Goal: Information Seeking & Learning: Learn about a topic

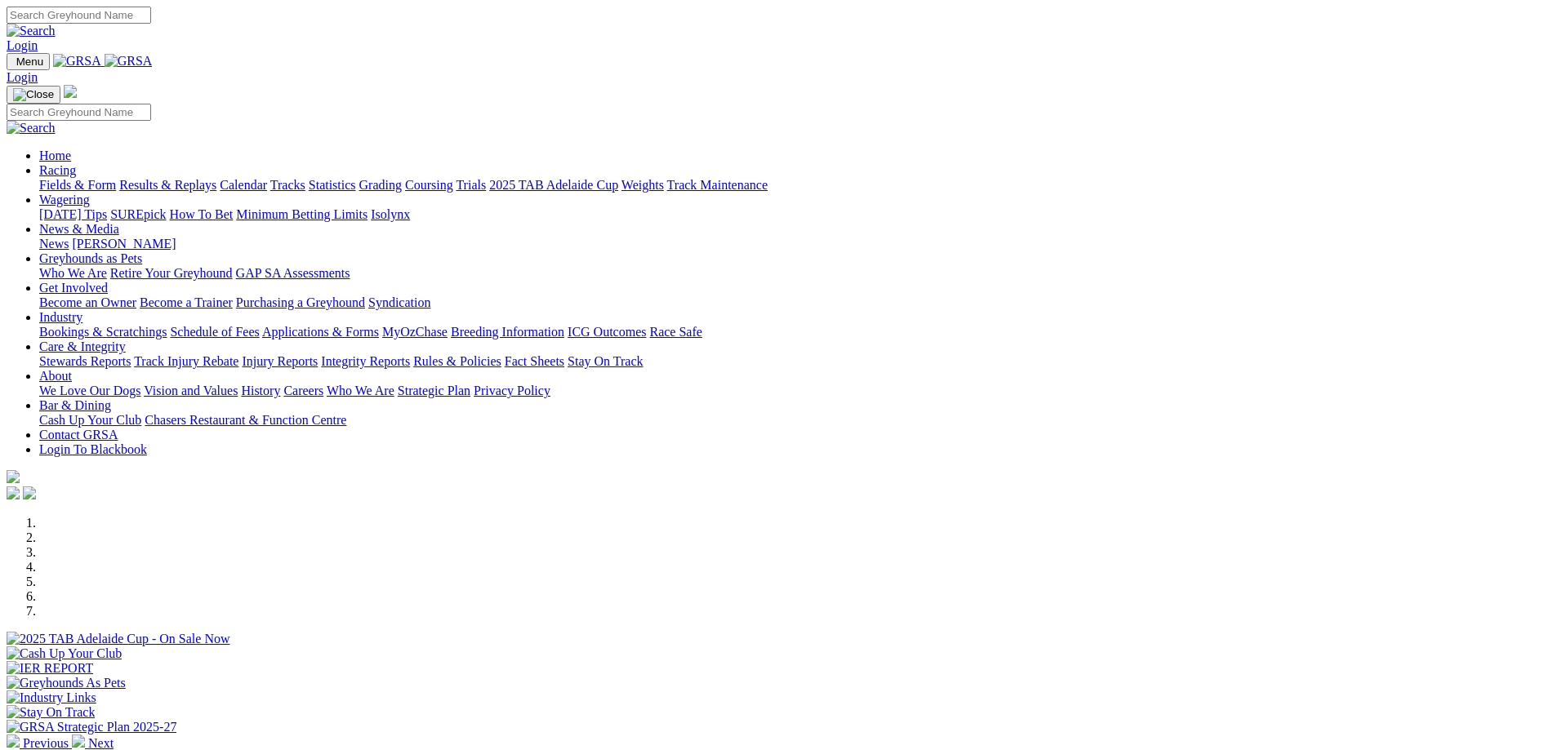
click at [217, 178] on link "Results & Replays" at bounding box center [167, 184] width 97 height 14
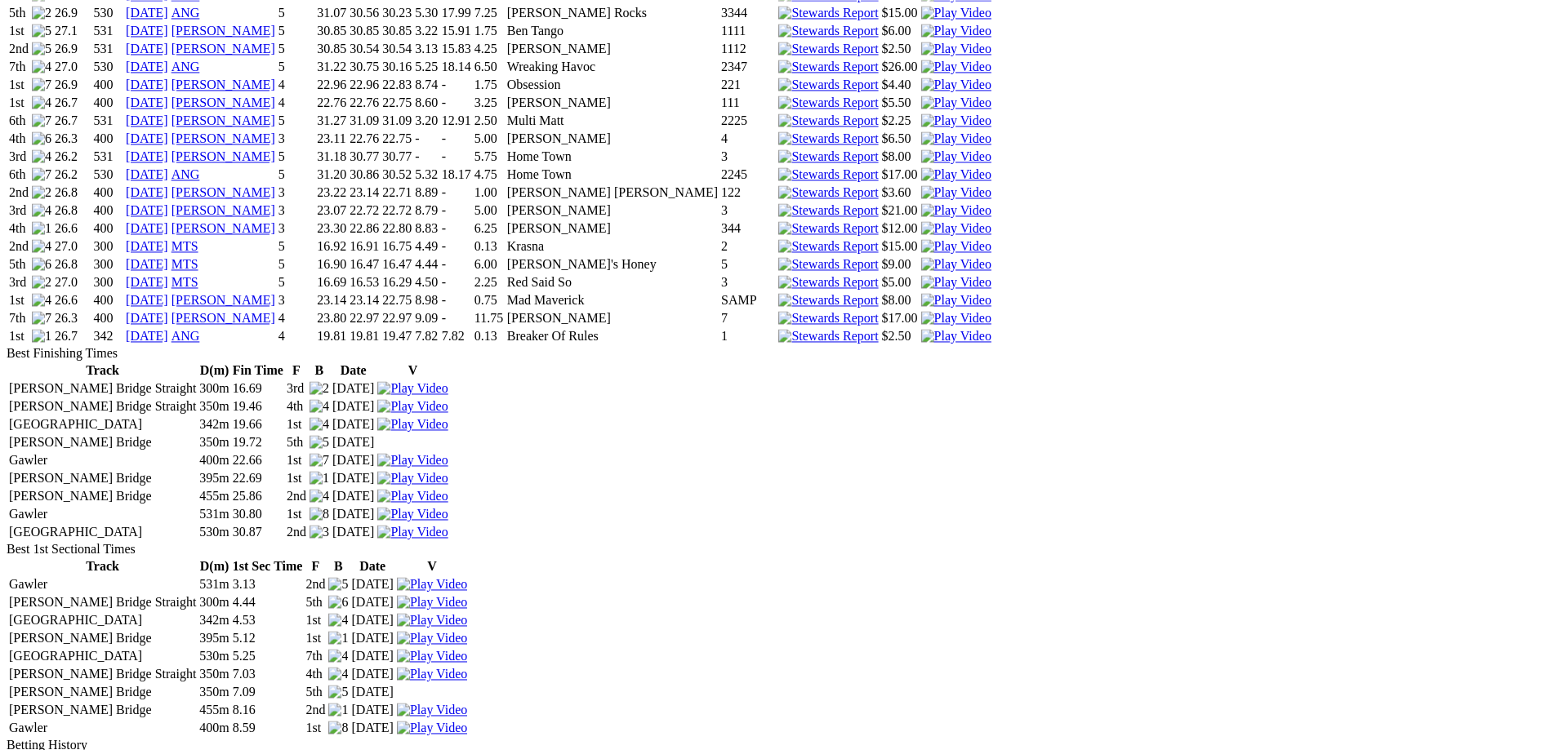
scroll to position [2249, 0]
click at [448, 521] on img at bounding box center [412, 513] width 70 height 15
click at [448, 539] on img at bounding box center [412, 532] width 70 height 15
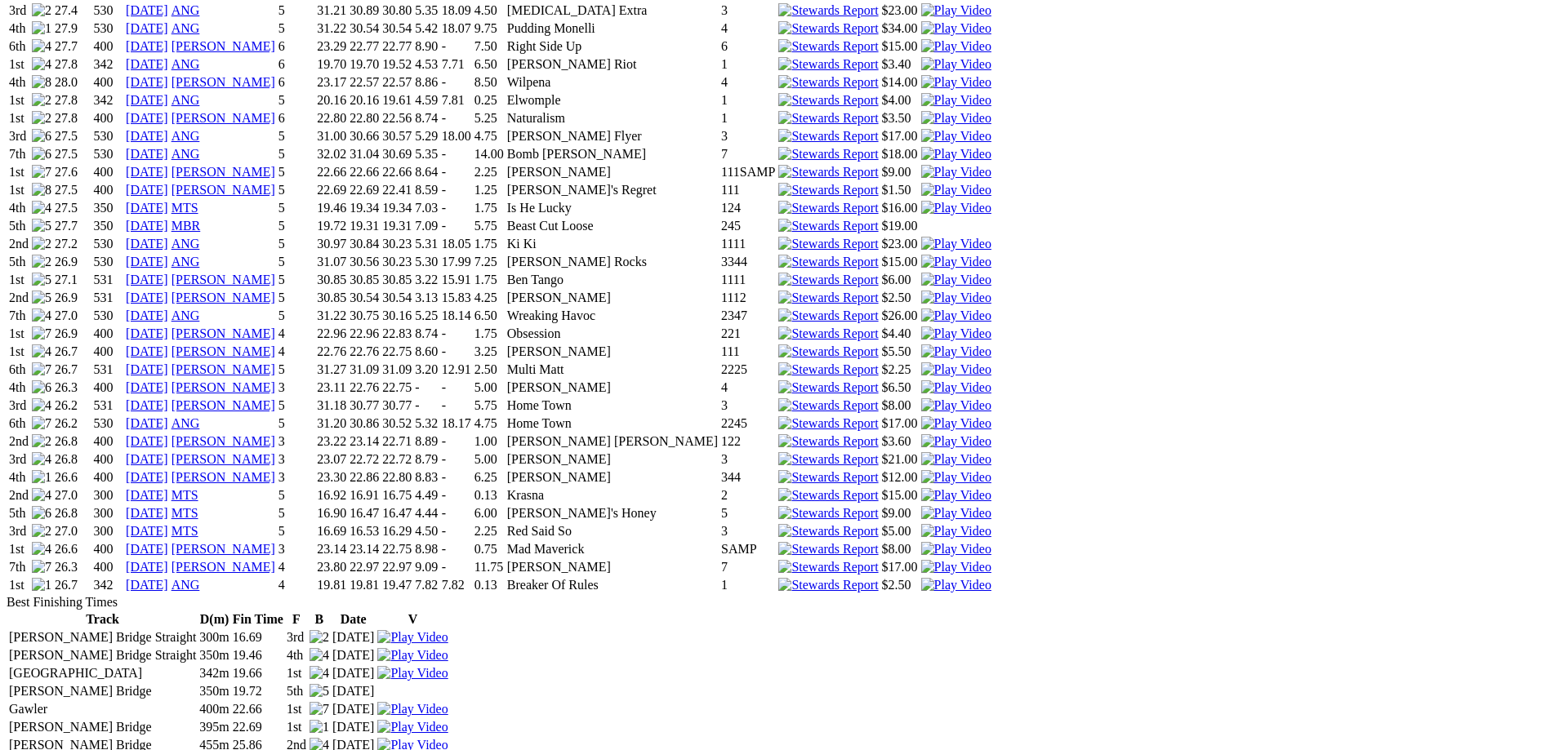
scroll to position [1916, 0]
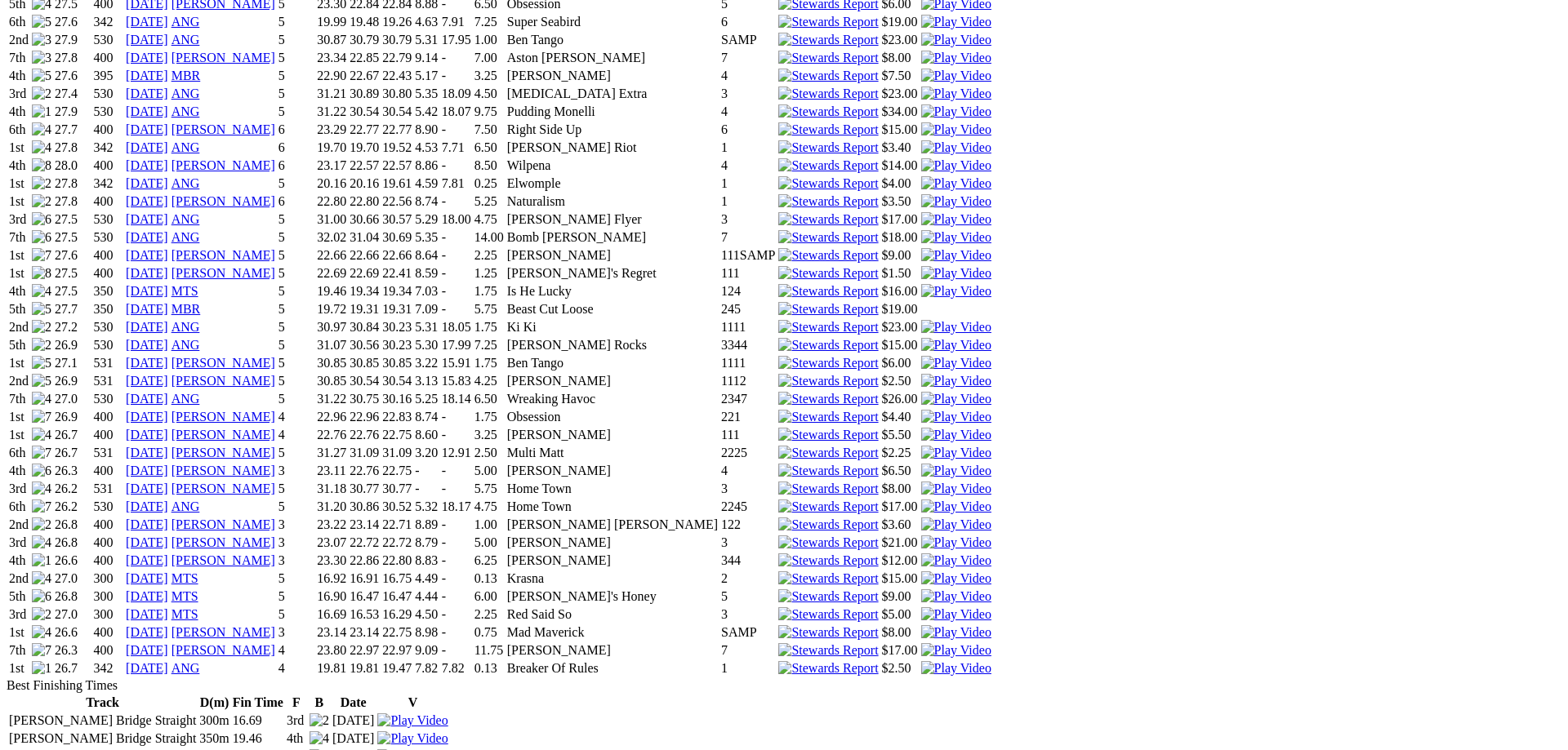
click at [992, 356] on img at bounding box center [957, 363] width 70 height 15
click at [992, 626] on img at bounding box center [957, 633] width 70 height 15
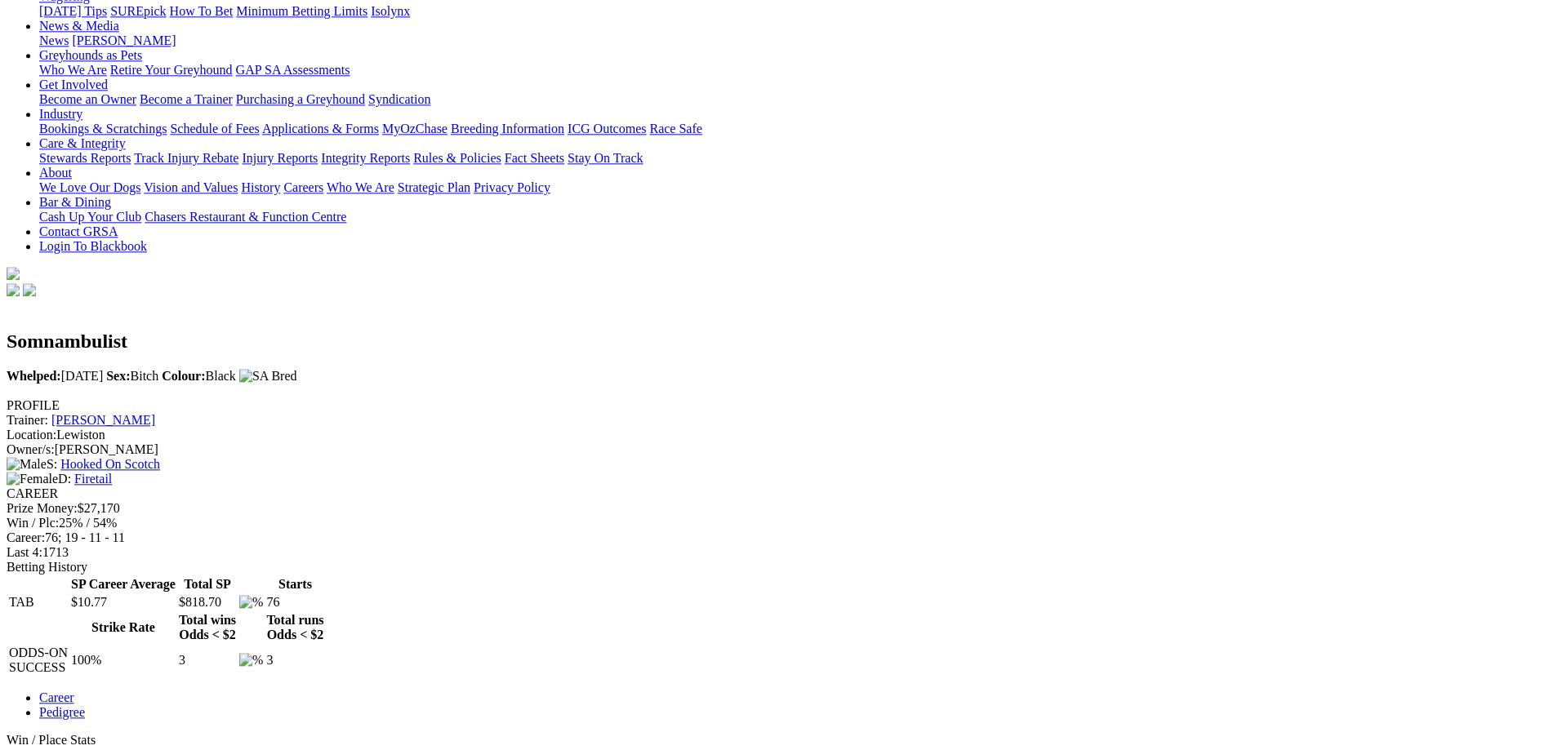
scroll to position [250, 0]
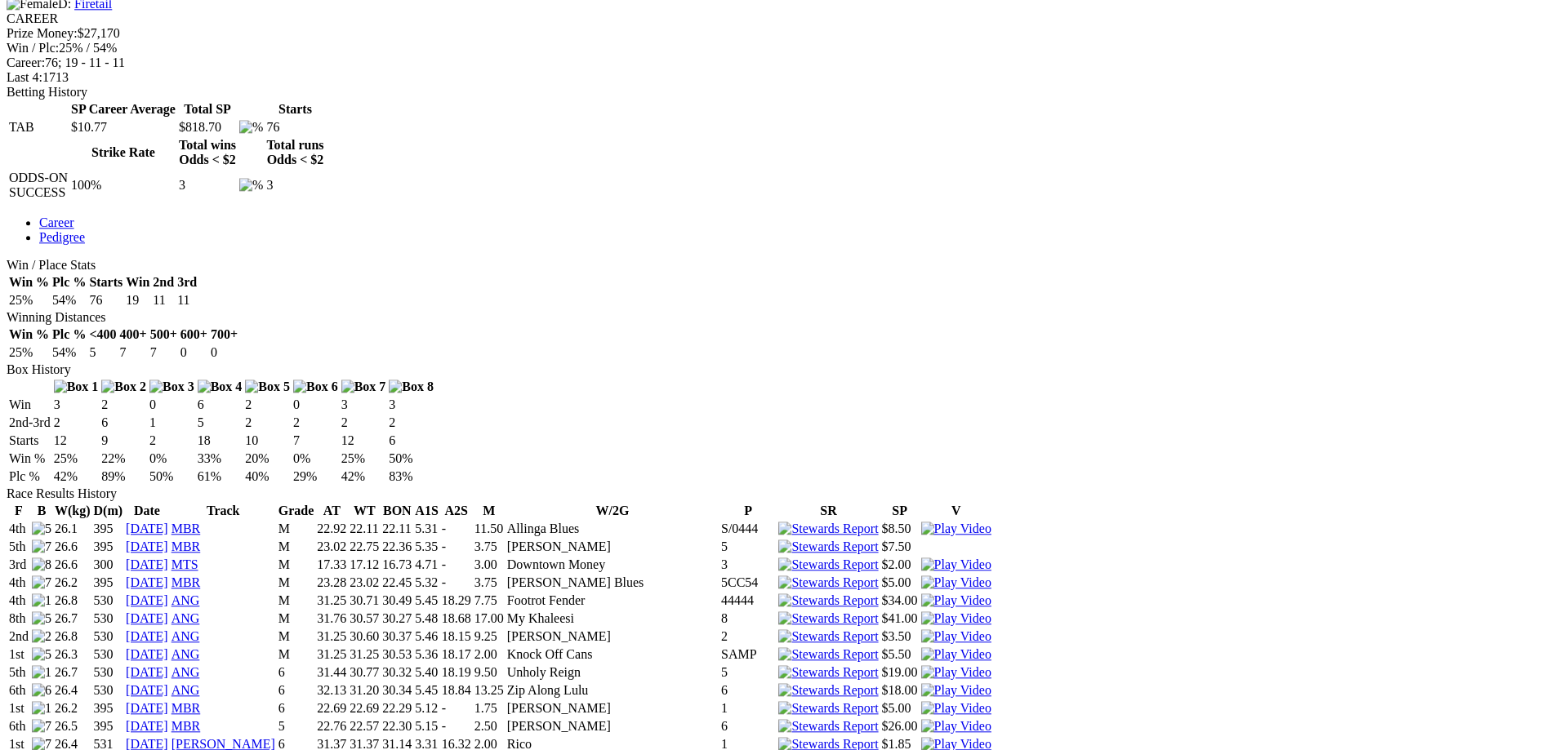
scroll to position [750, 0]
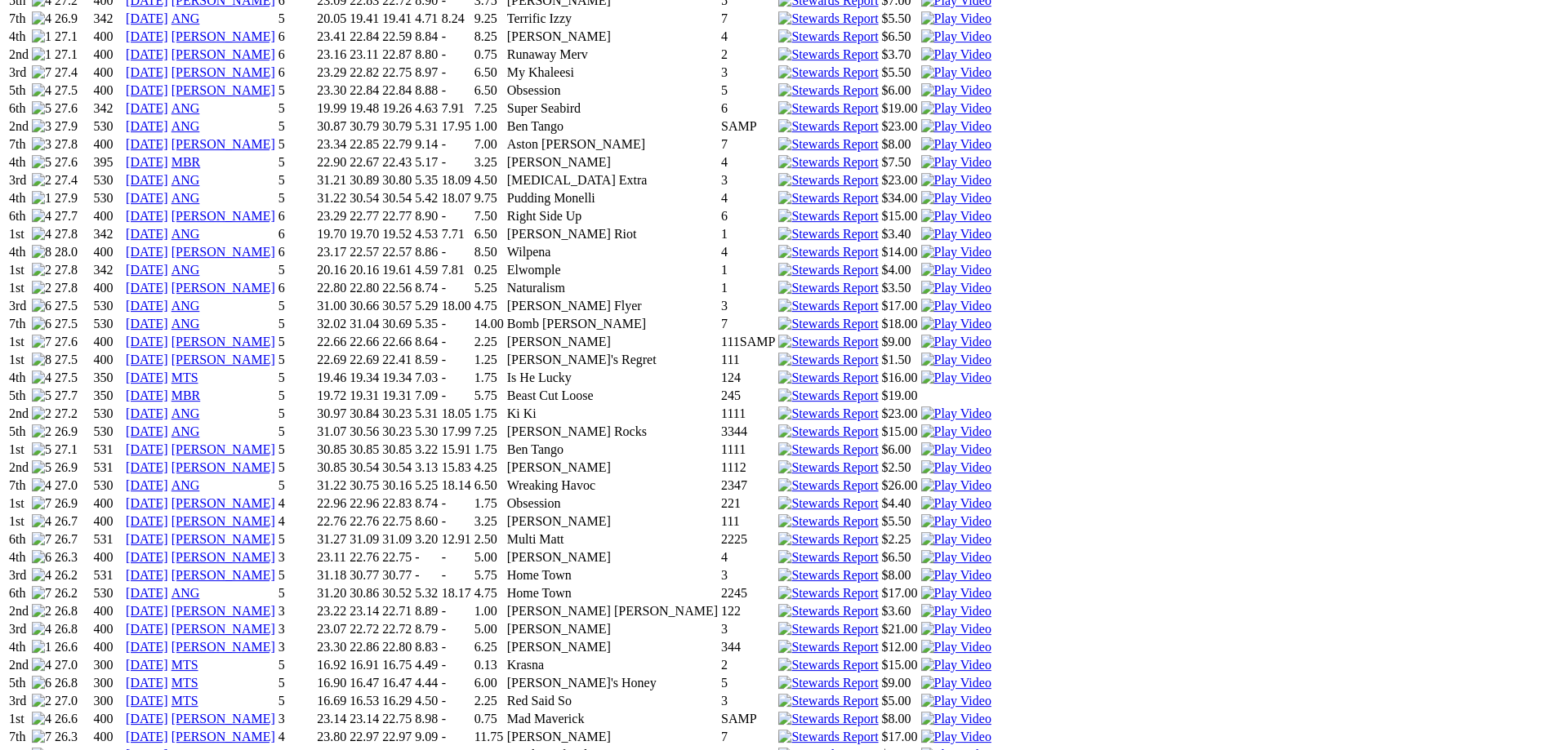
scroll to position [1833, 0]
click at [992, 349] on img at bounding box center [957, 357] width 70 height 15
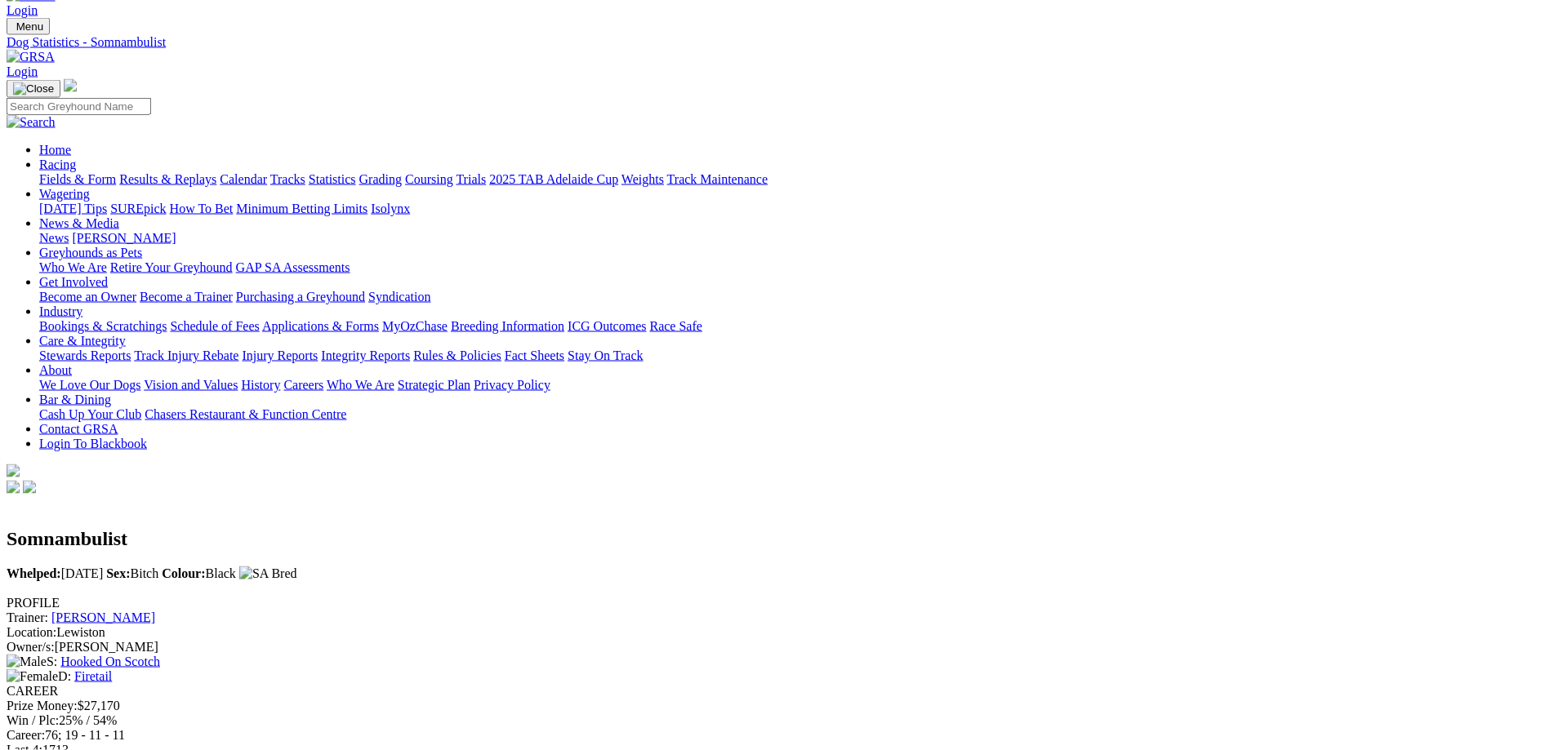
scroll to position [0, 0]
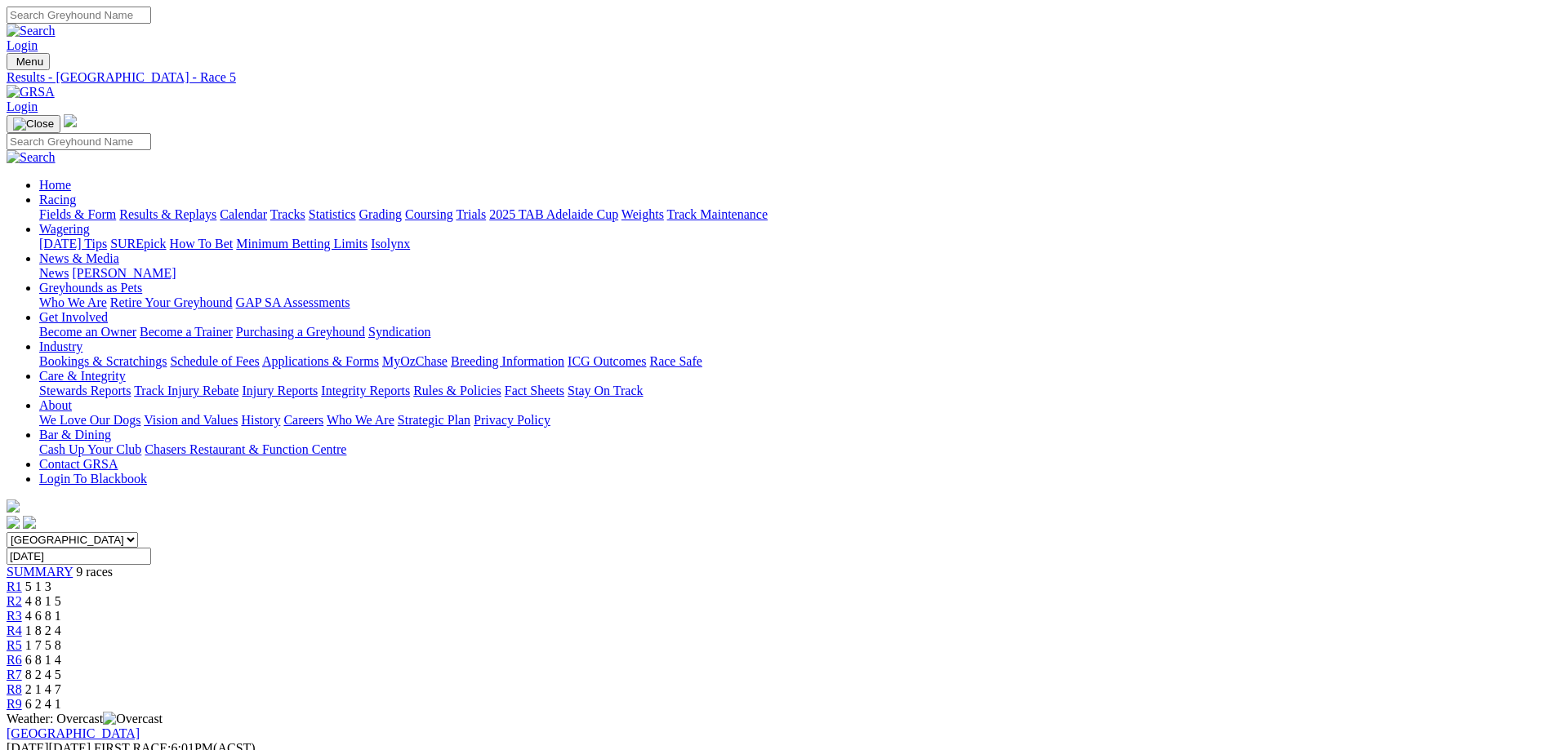
click at [22, 609] on span "R3" at bounding box center [14, 615] width 16 height 14
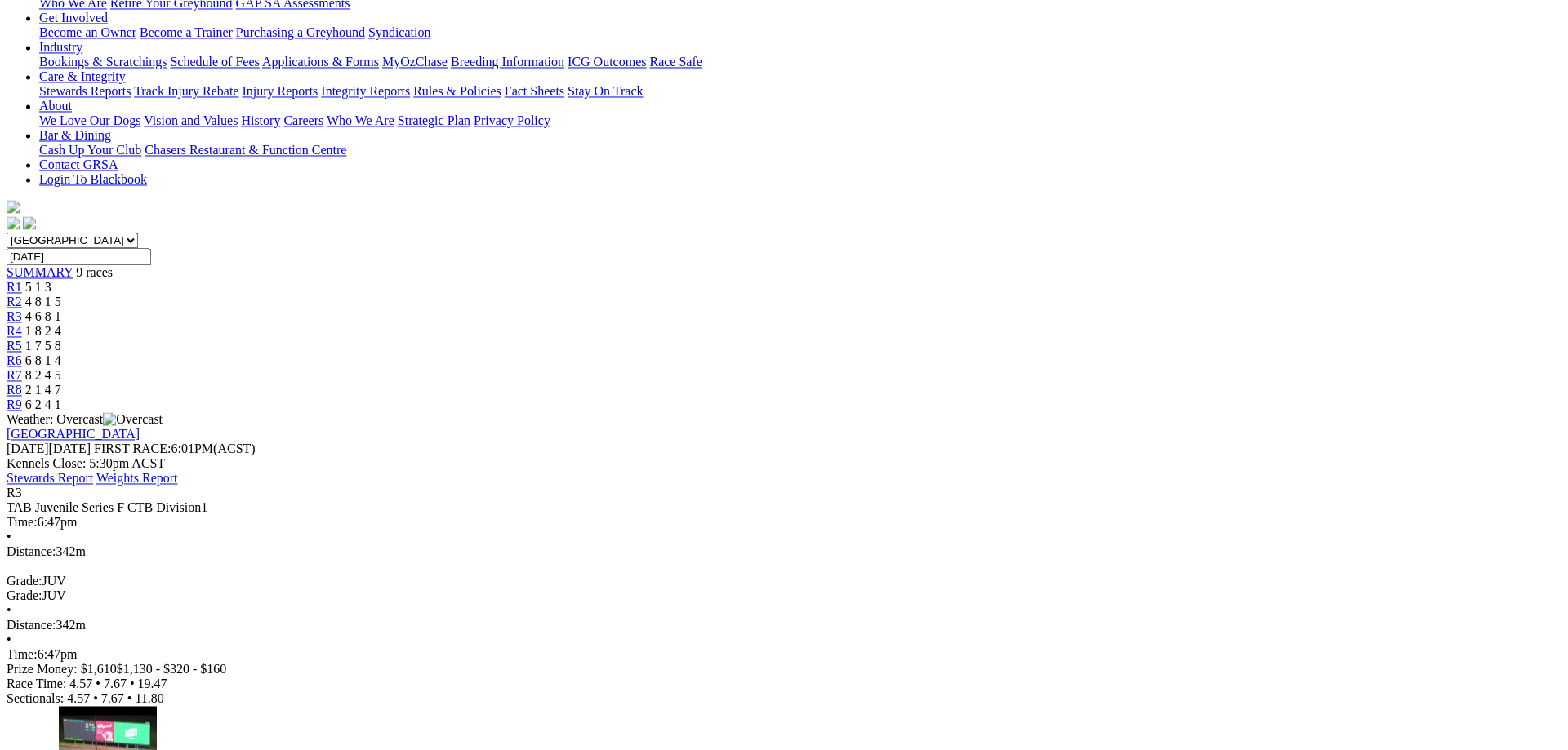
scroll to position [334, 0]
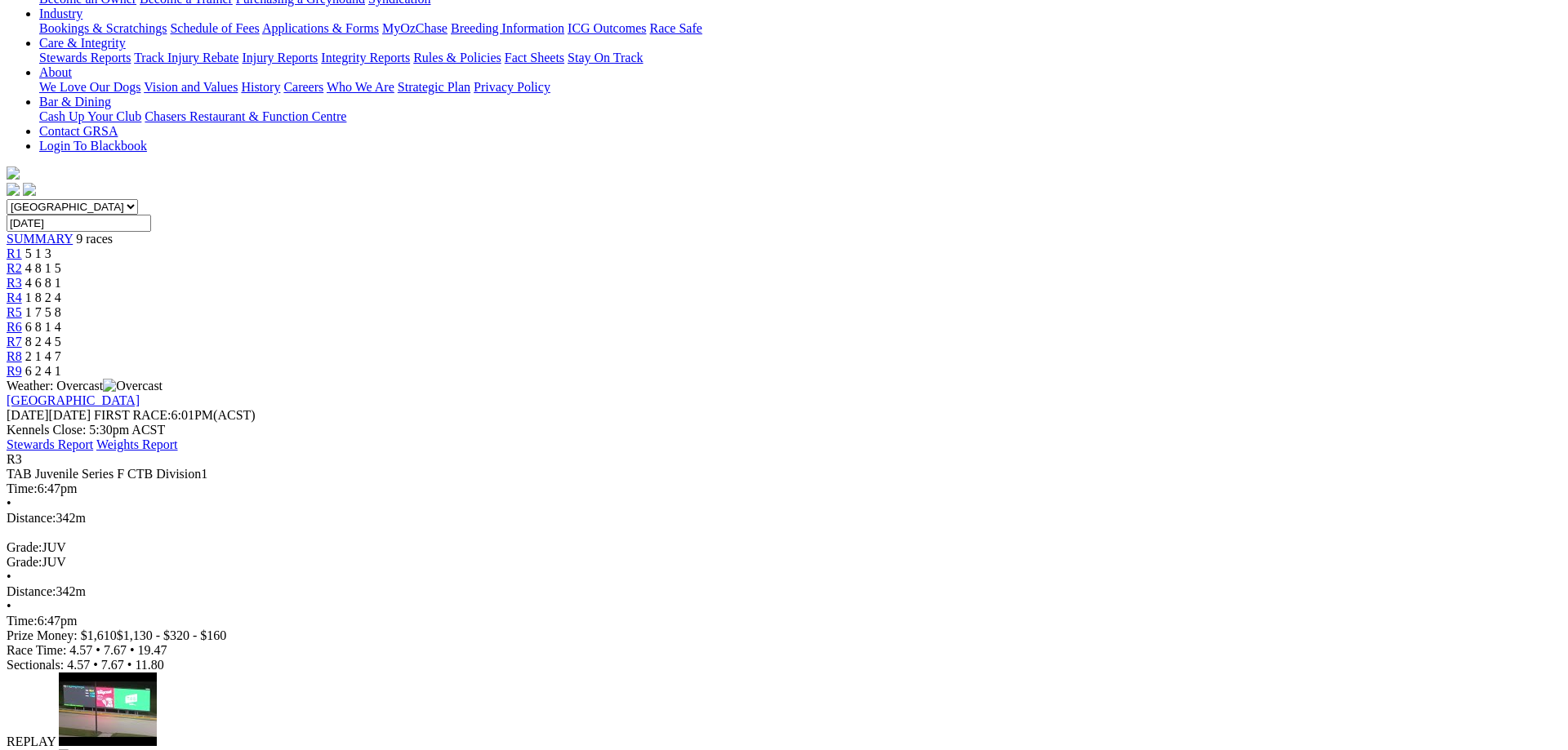
click at [95, 750] on img at bounding box center [77, 757] width 36 height 15
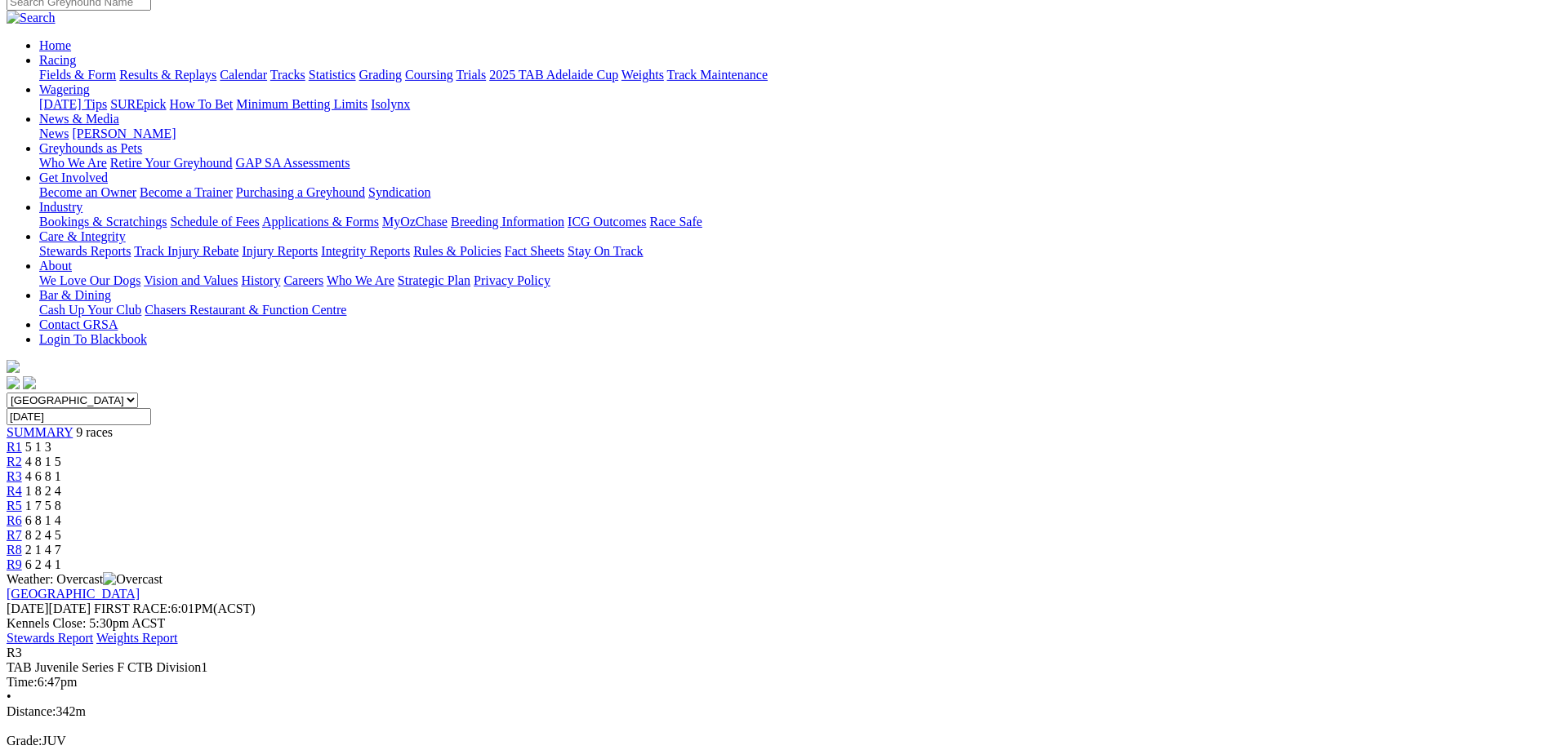
scroll to position [83, 0]
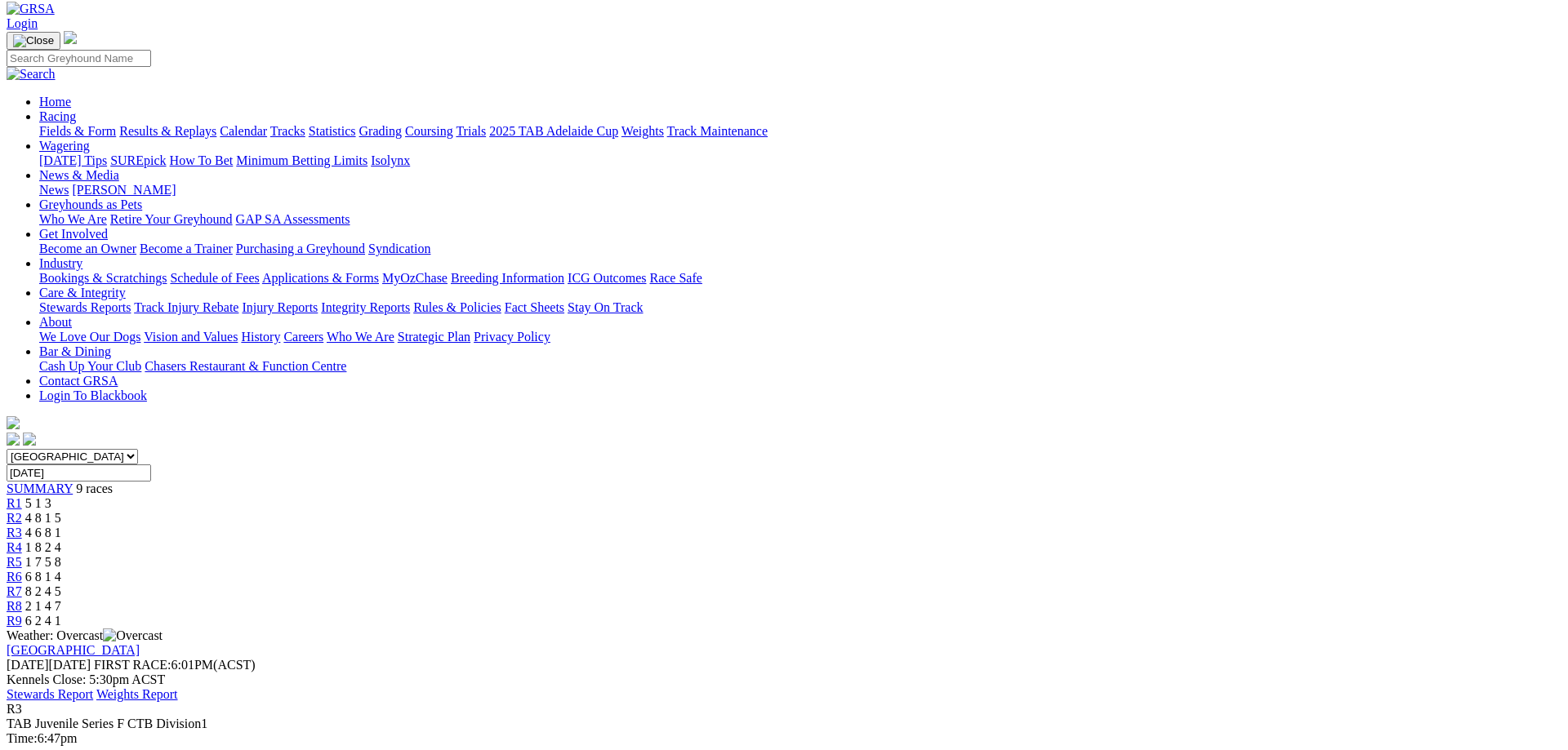
click at [217, 124] on link "Results & Replays" at bounding box center [167, 131] width 97 height 14
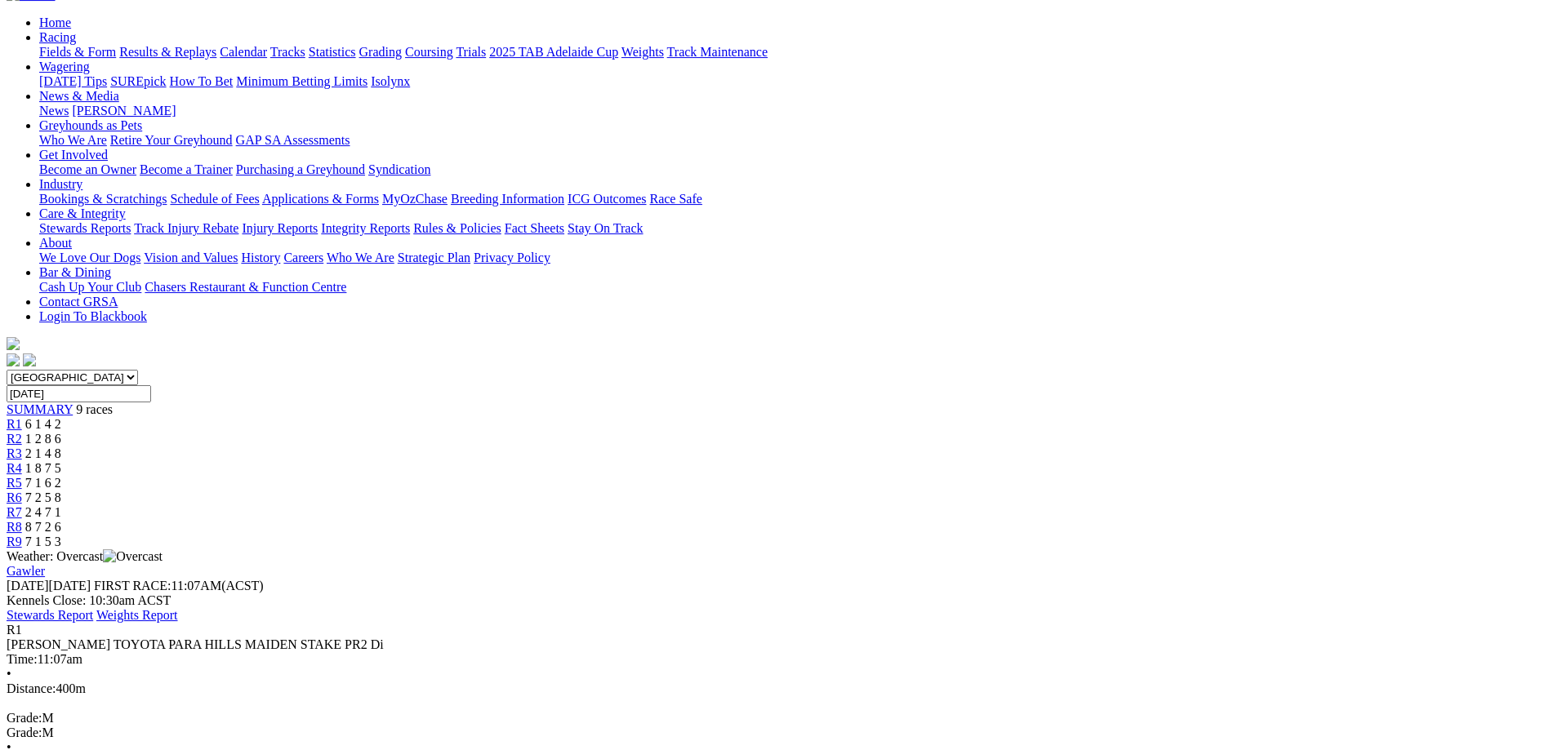
scroll to position [167, 0]
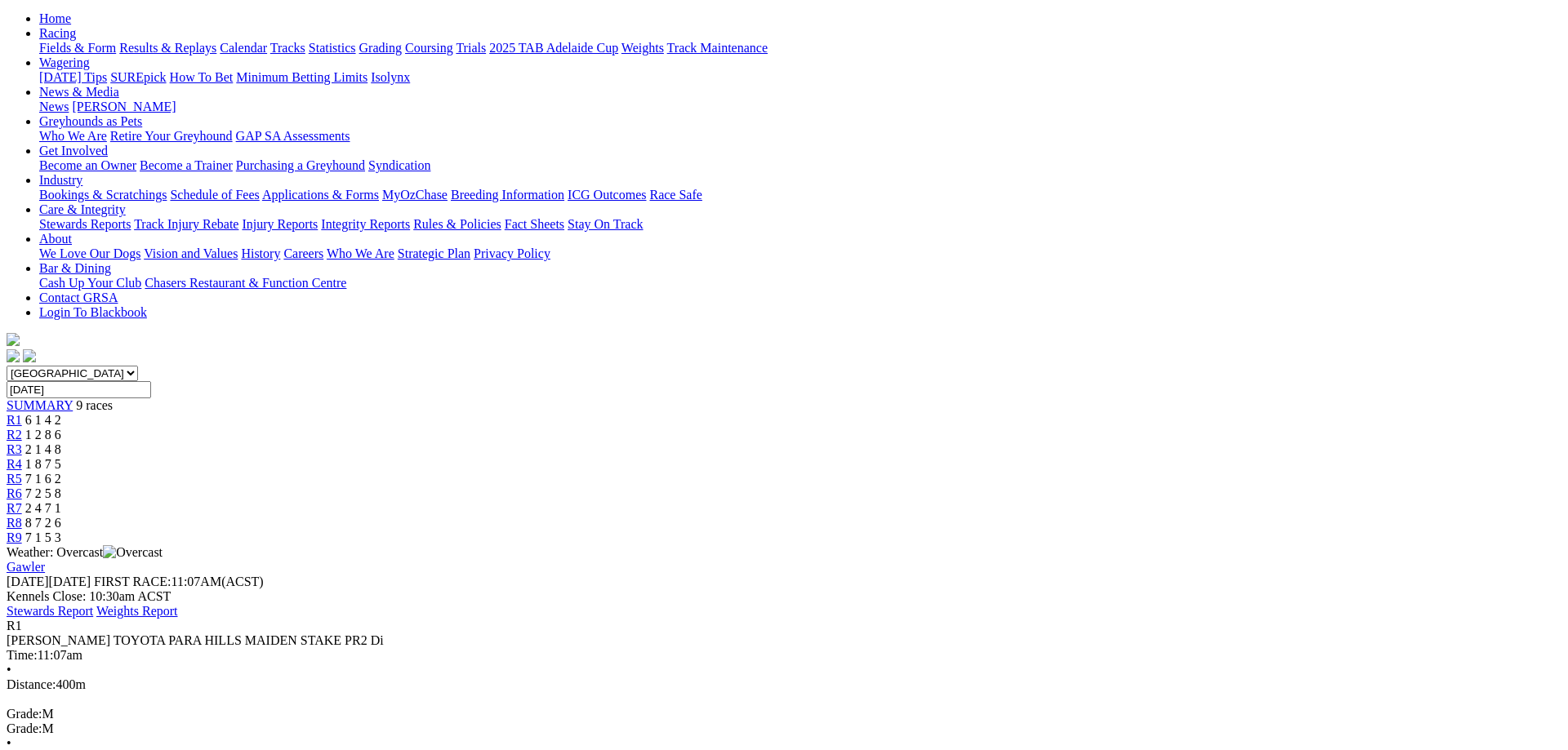
click at [560, 428] on div "R2 1 2 8 6" at bounding box center [784, 435] width 1555 height 15
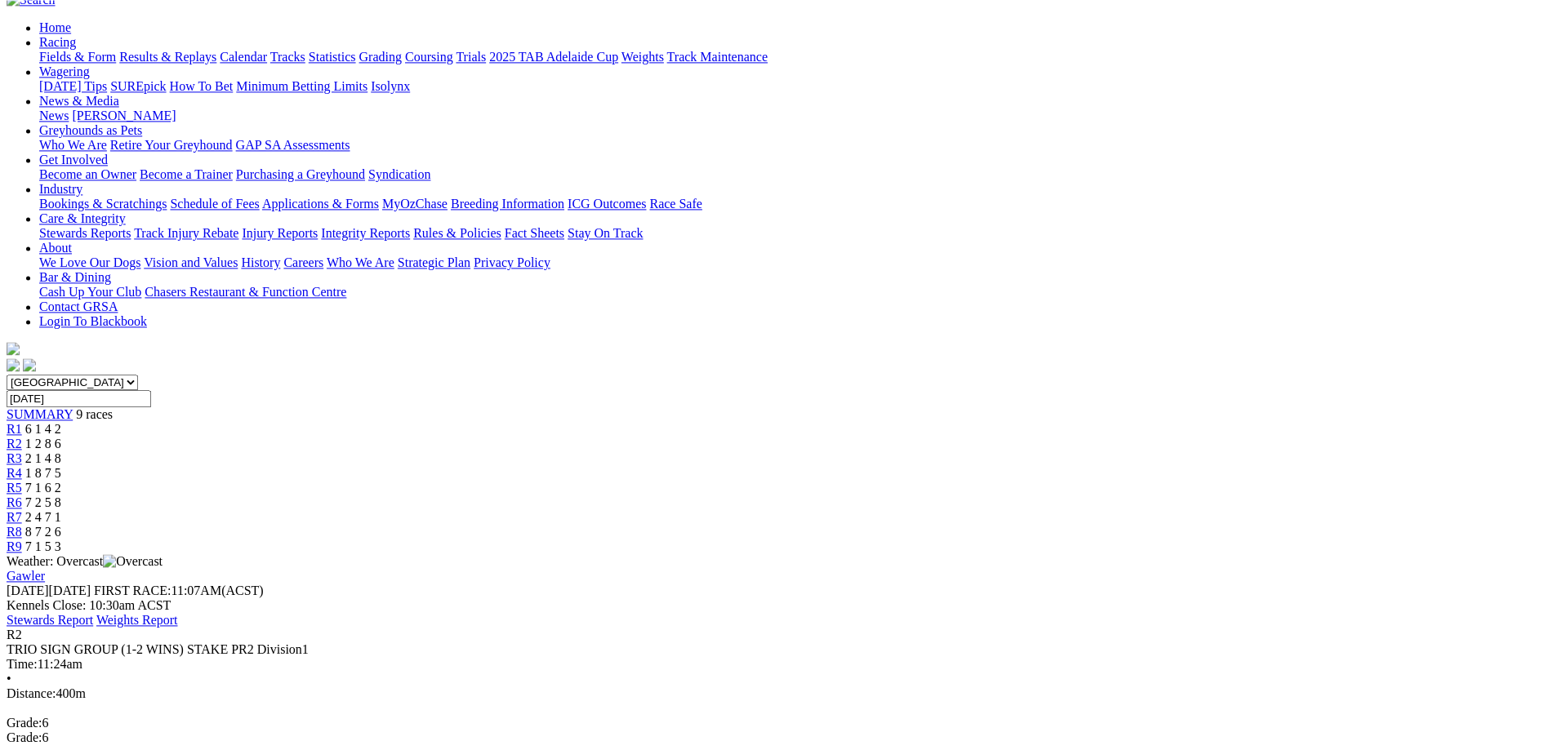
scroll to position [167, 0]
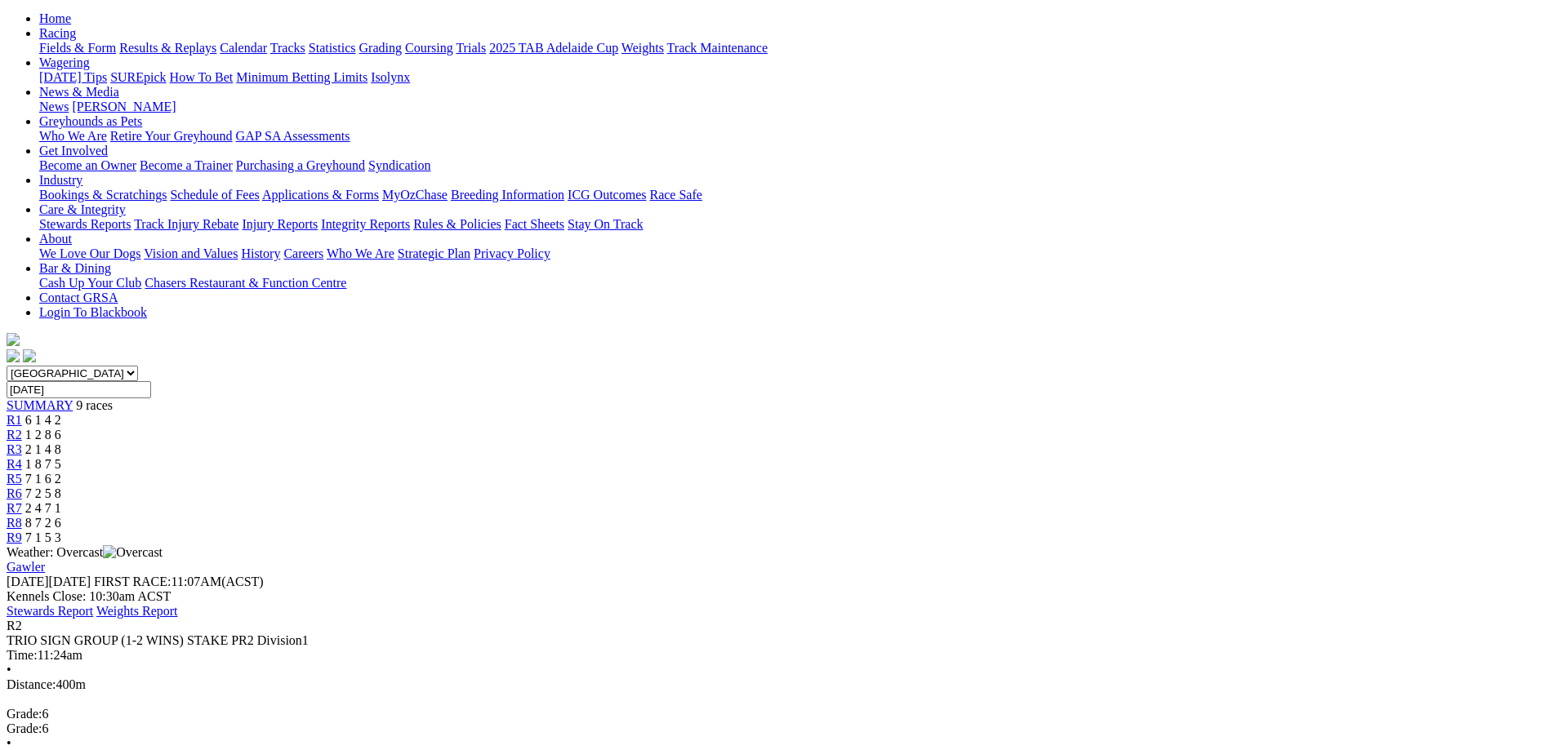
click at [22, 442] on link "R3" at bounding box center [14, 449] width 16 height 14
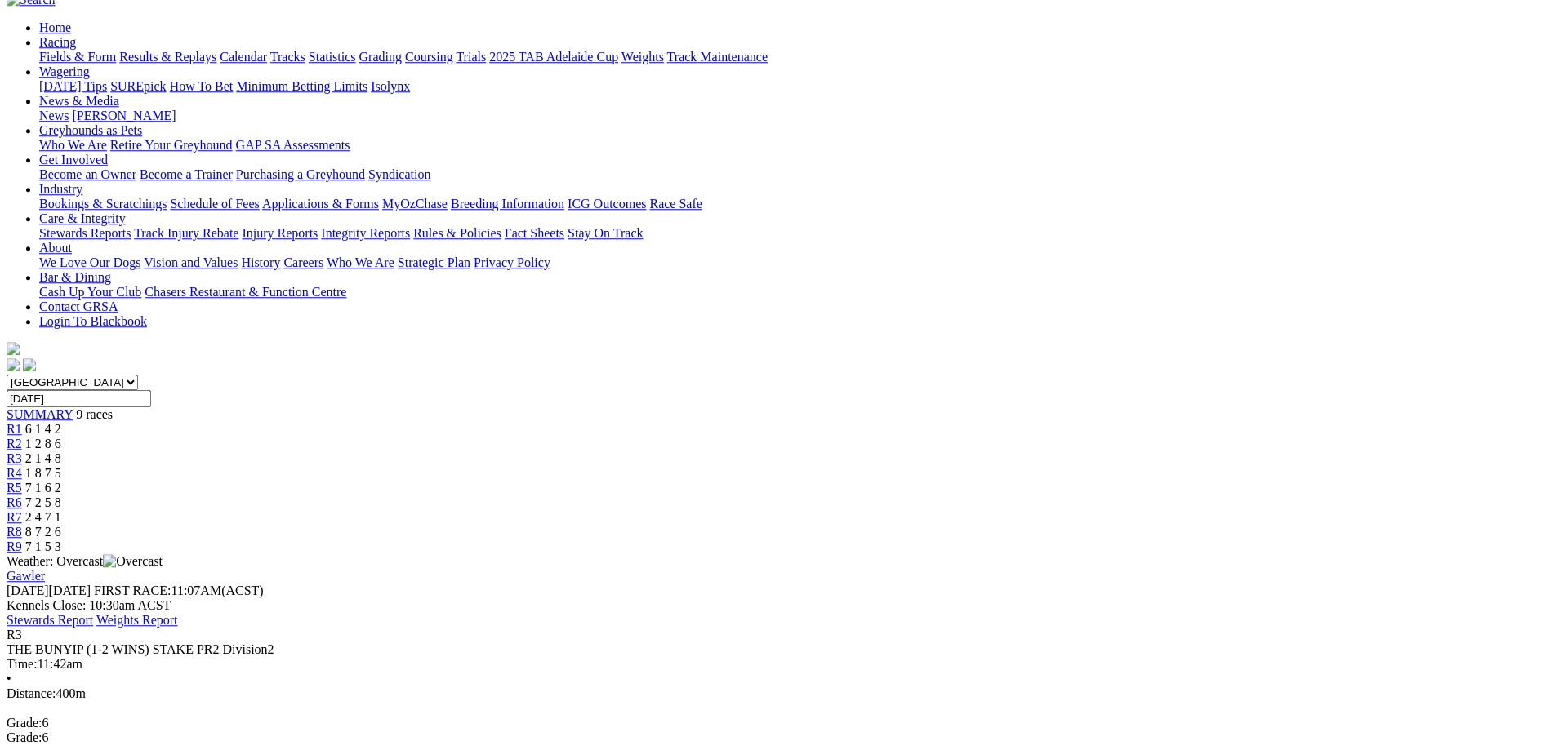
scroll to position [167, 0]
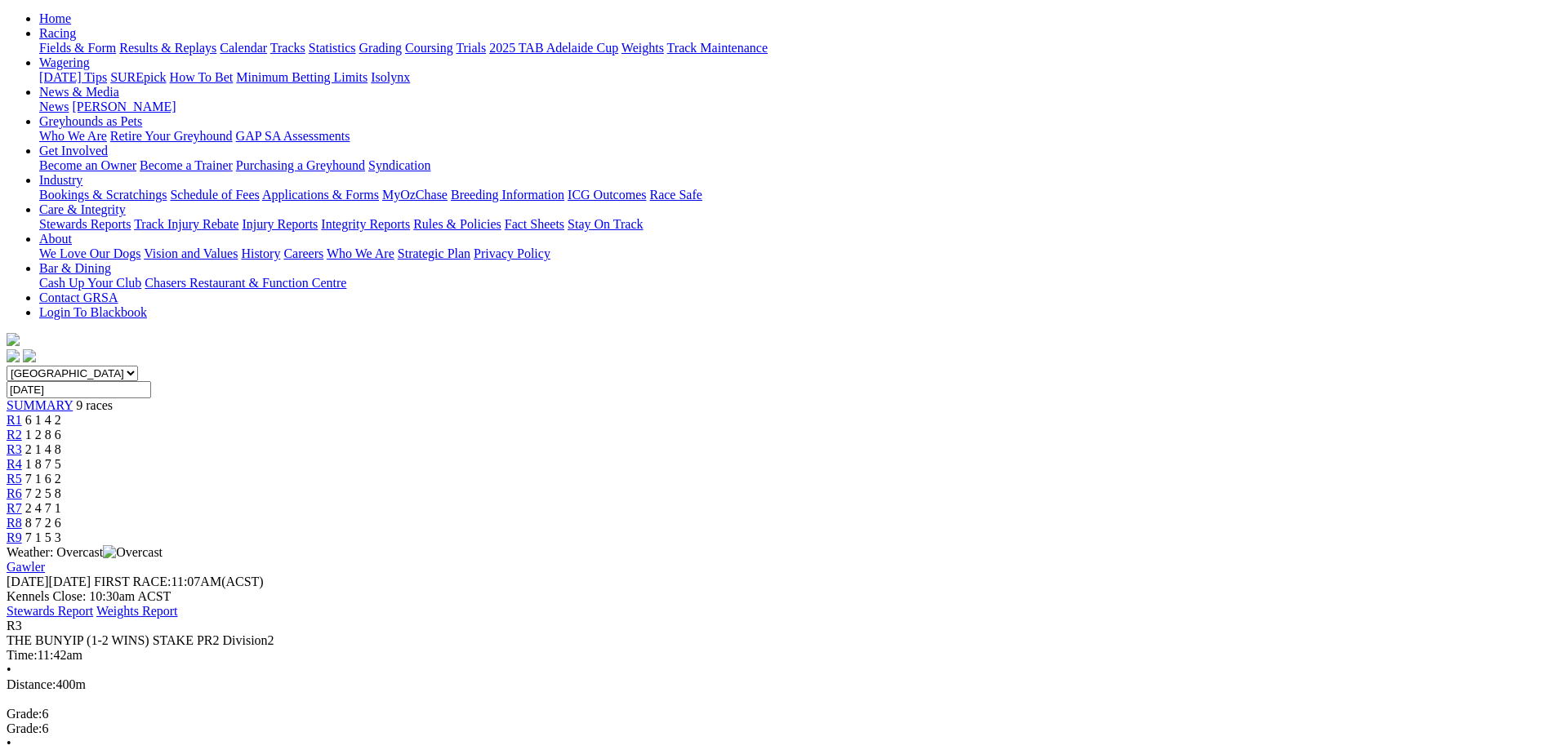
click at [22, 457] on link "R4" at bounding box center [14, 463] width 16 height 14
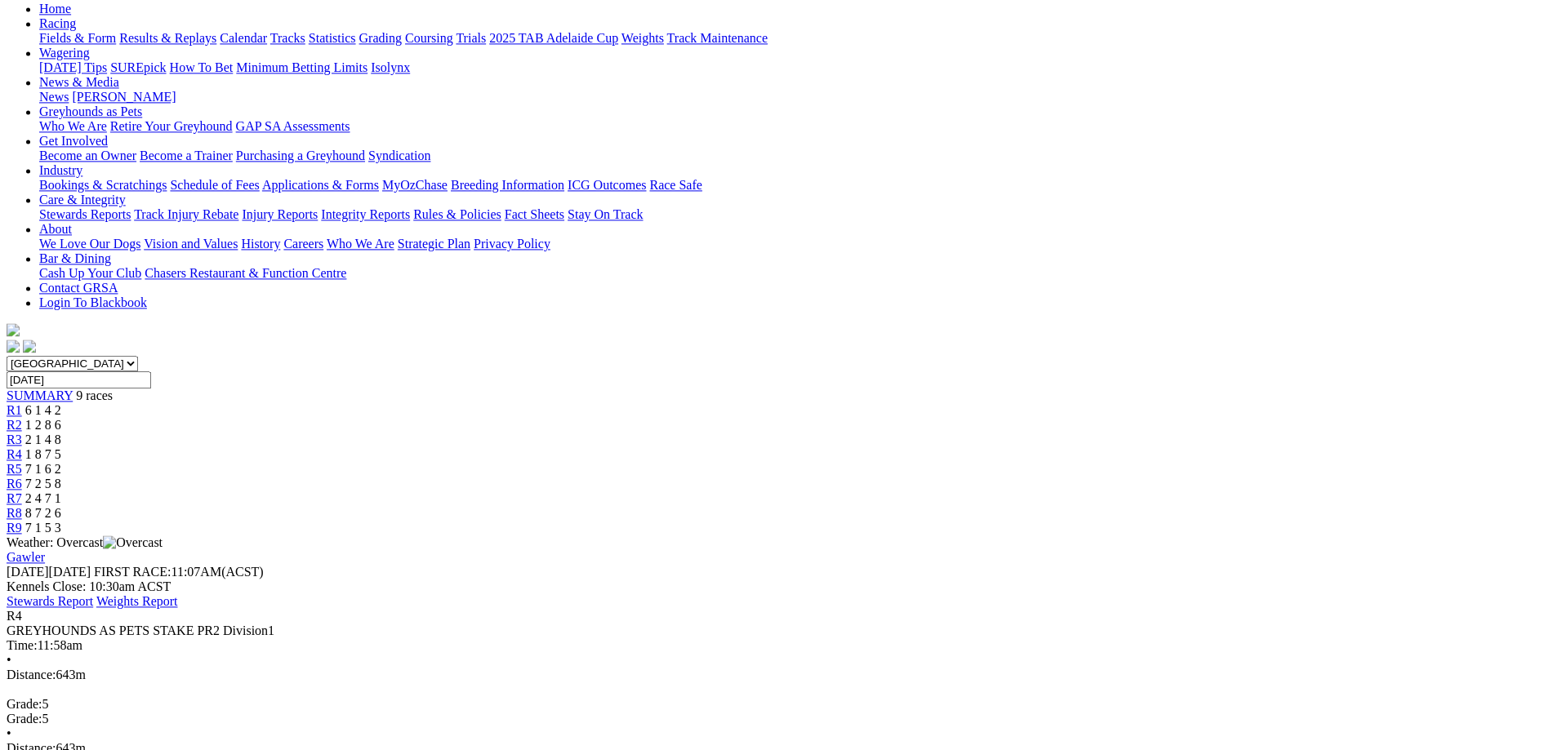
scroll to position [250, 0]
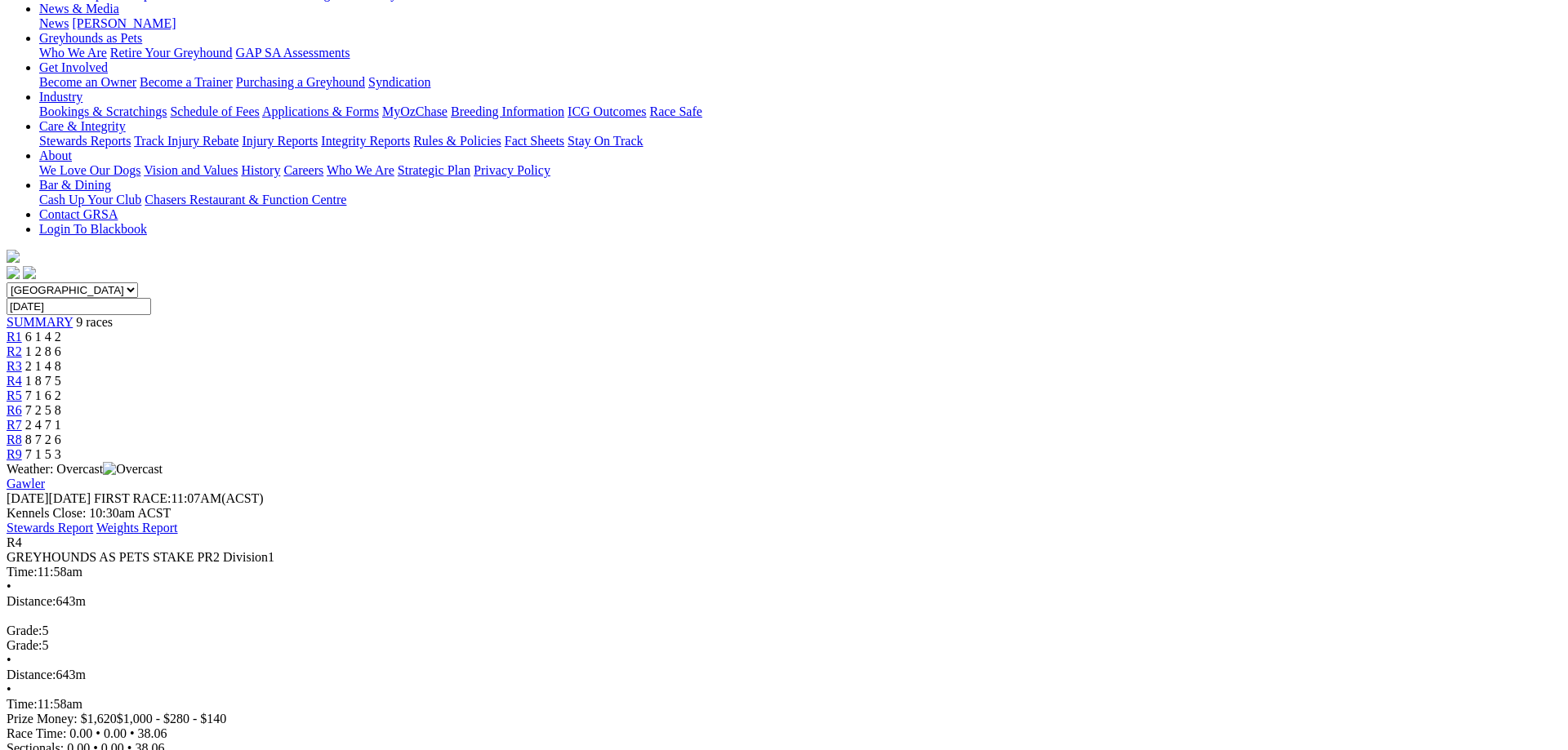
click at [61, 389] on span "7 1 6 2" at bounding box center [42, 395] width 36 height 14
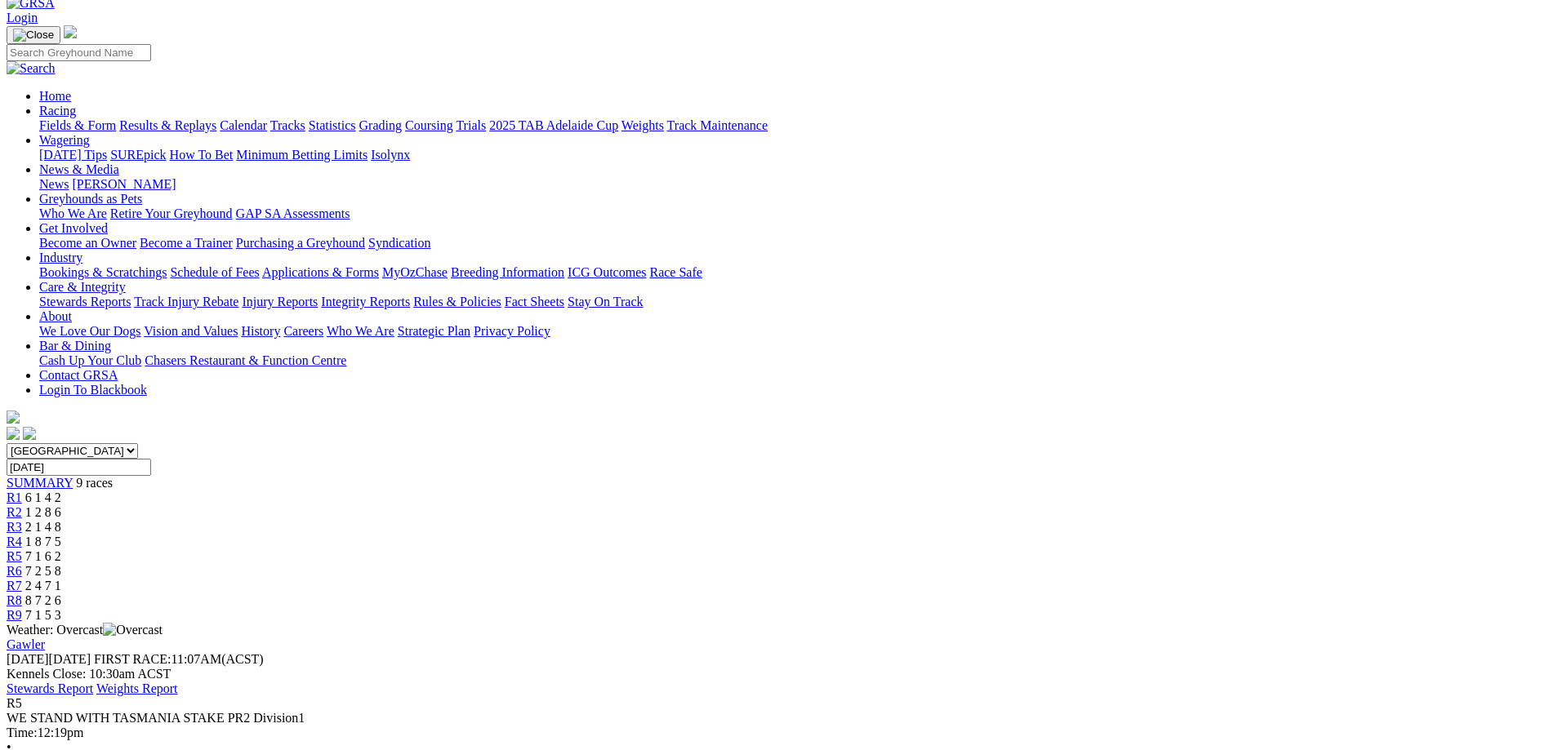
scroll to position [83, 0]
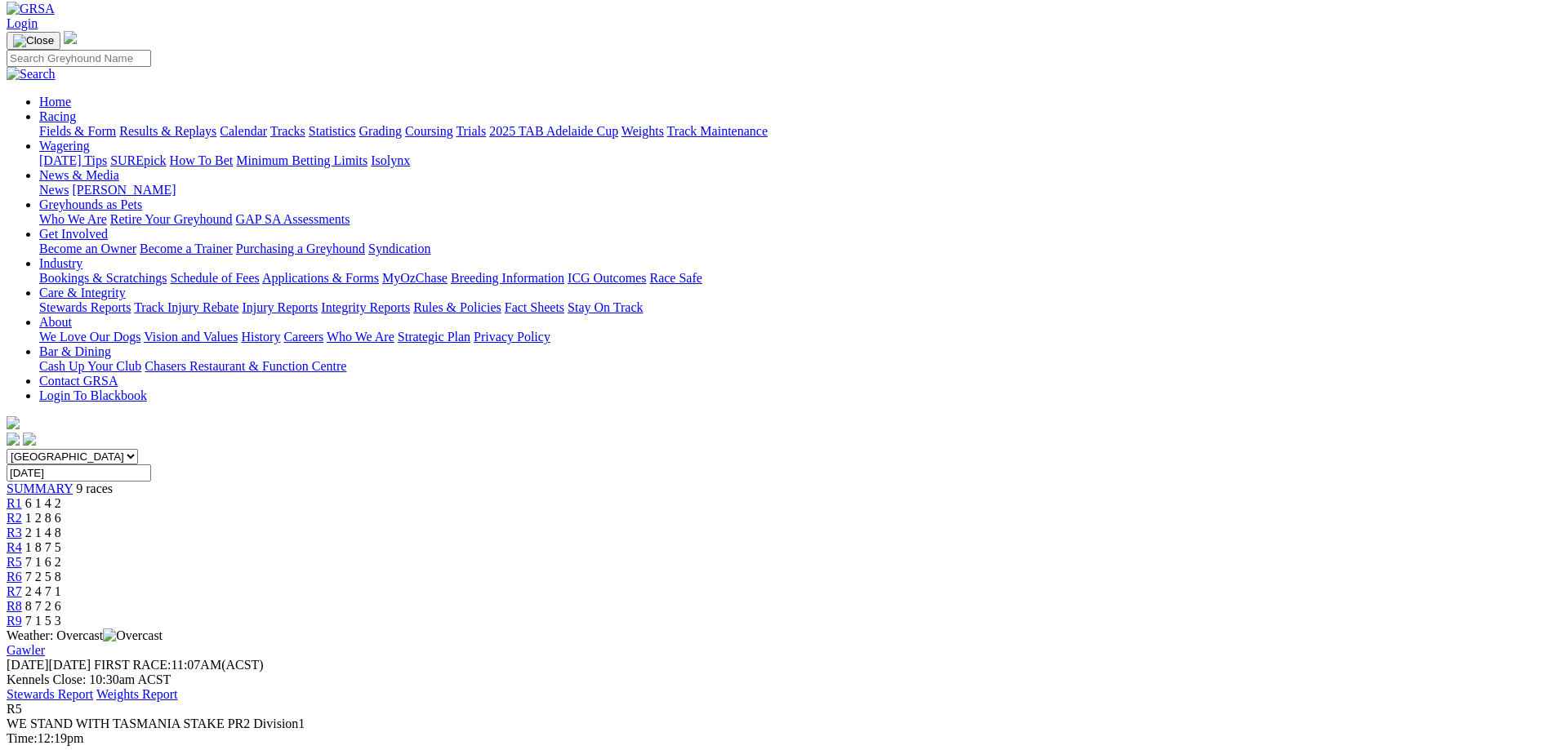
click at [22, 570] on link "R6" at bounding box center [14, 577] width 16 height 14
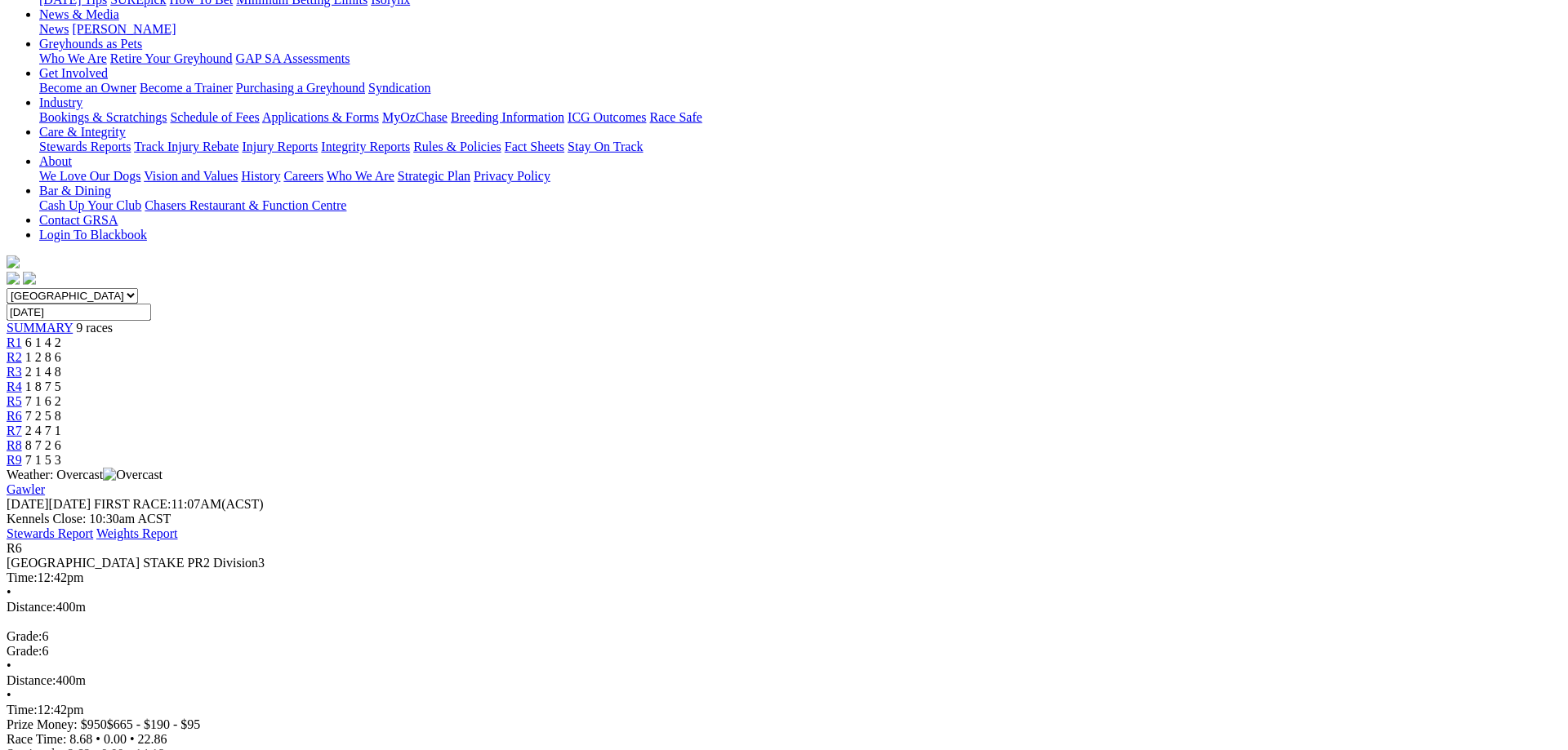
scroll to position [250, 0]
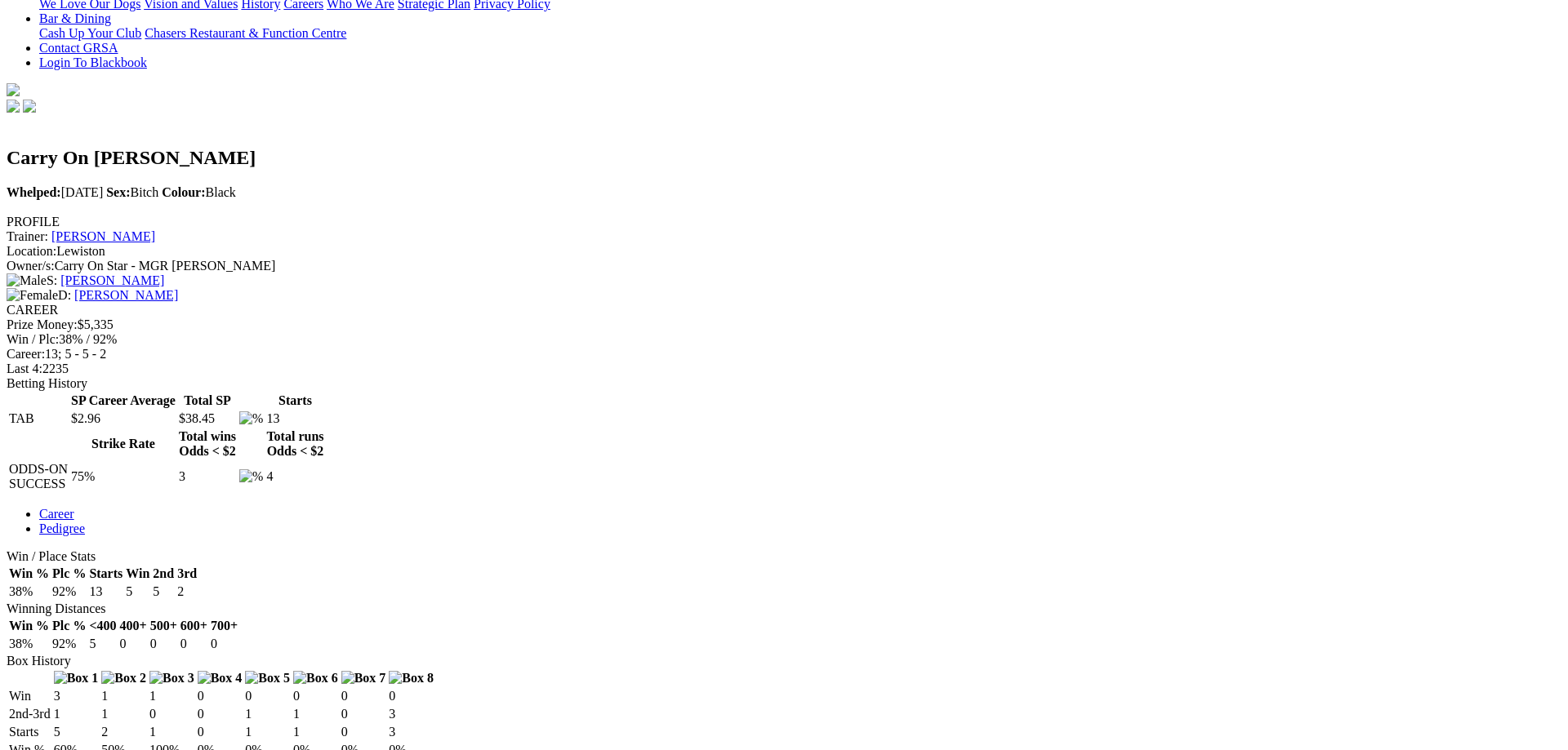
scroll to position [167, 0]
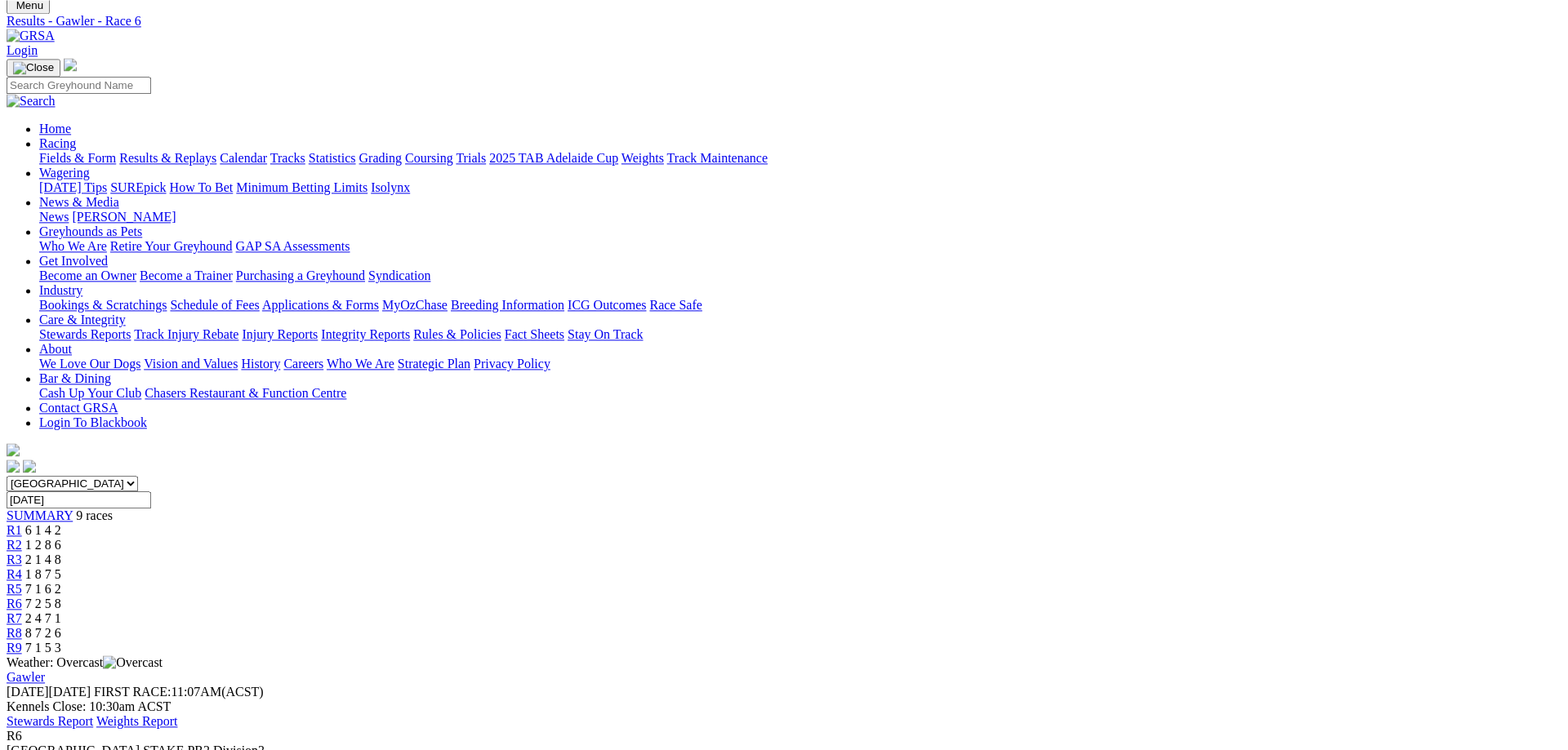
scroll to position [83, 0]
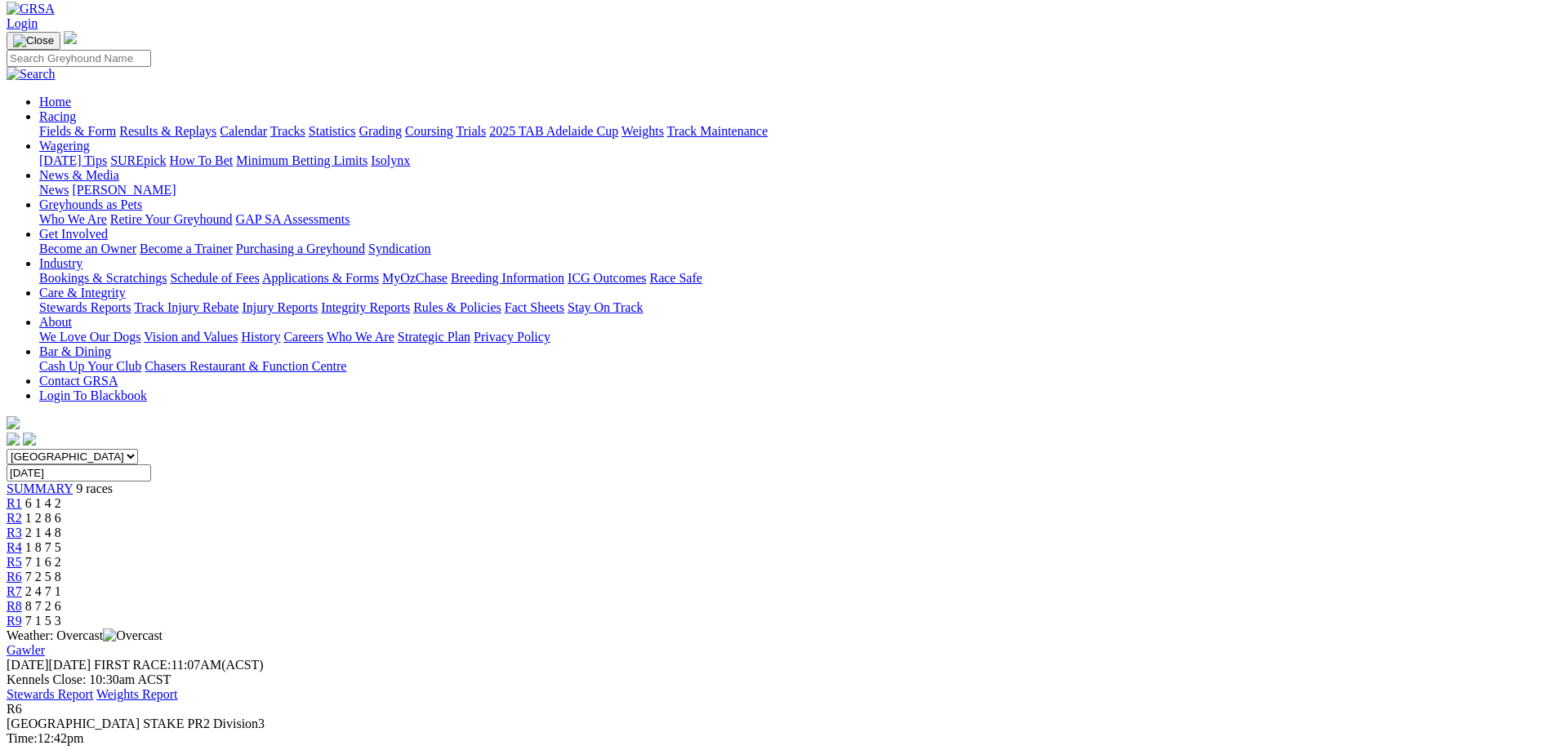
click at [22, 585] on link "R7" at bounding box center [14, 592] width 16 height 14
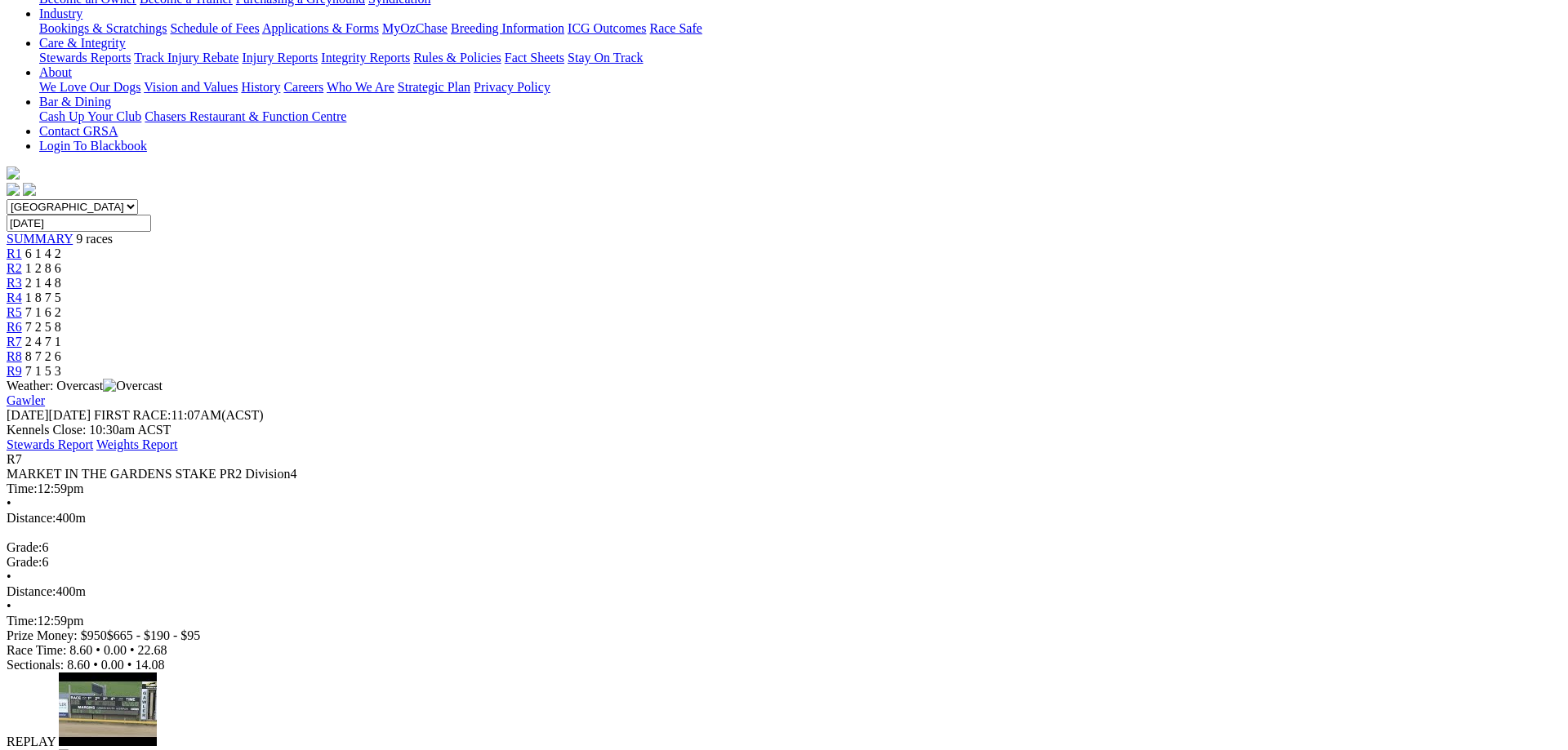
scroll to position [83, 0]
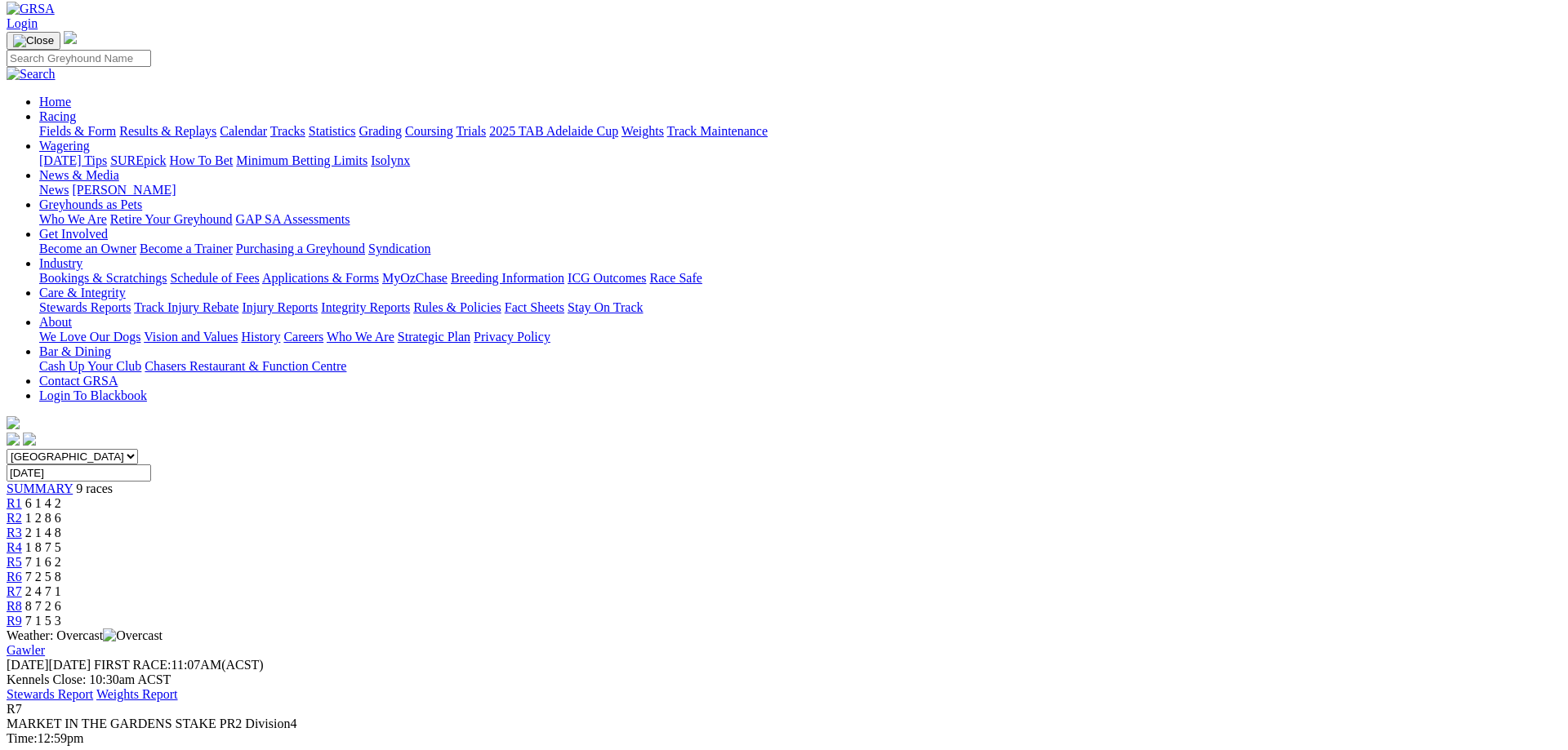
click at [1160, 599] on div "R8 8 7 2 6" at bounding box center [784, 606] width 1555 height 15
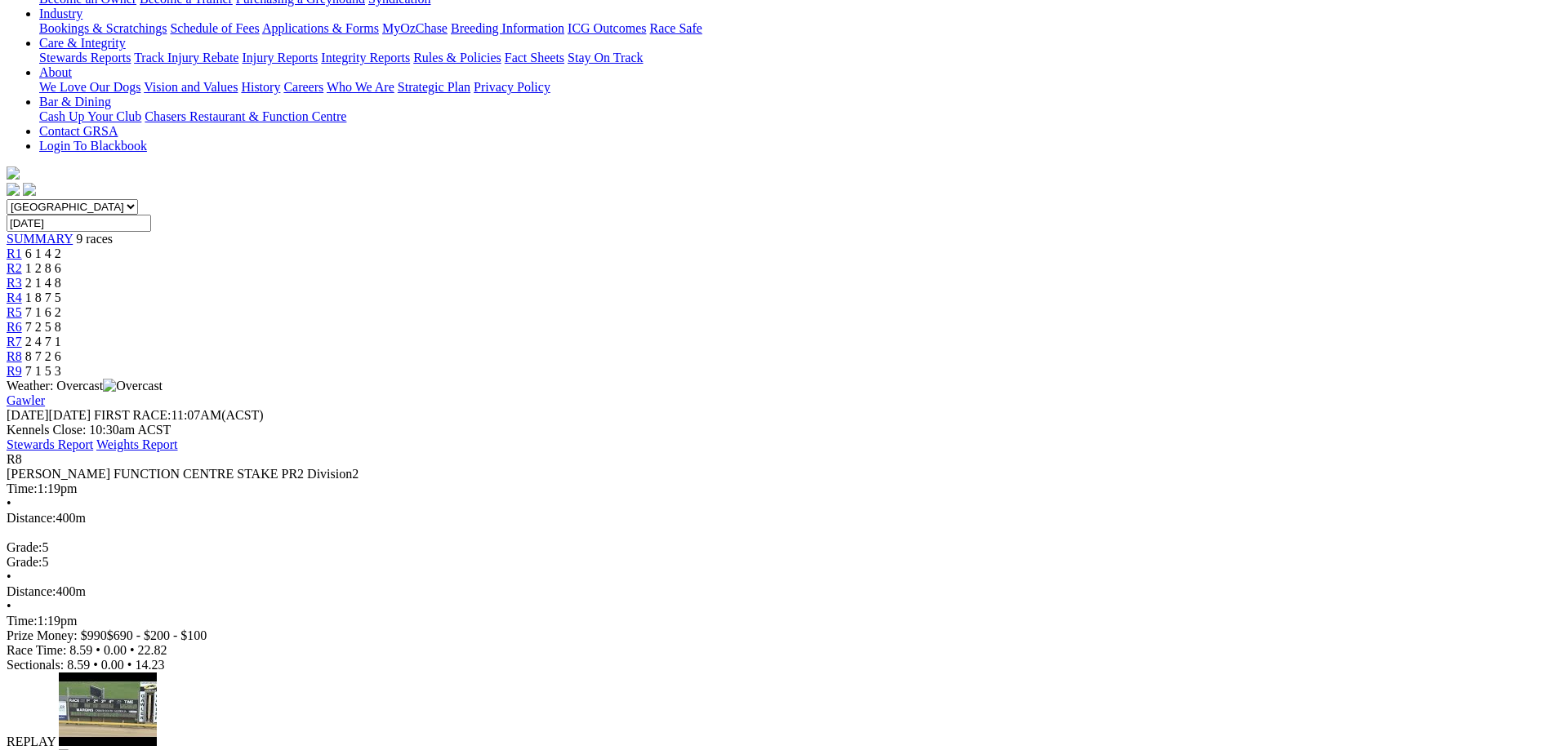
scroll to position [83, 0]
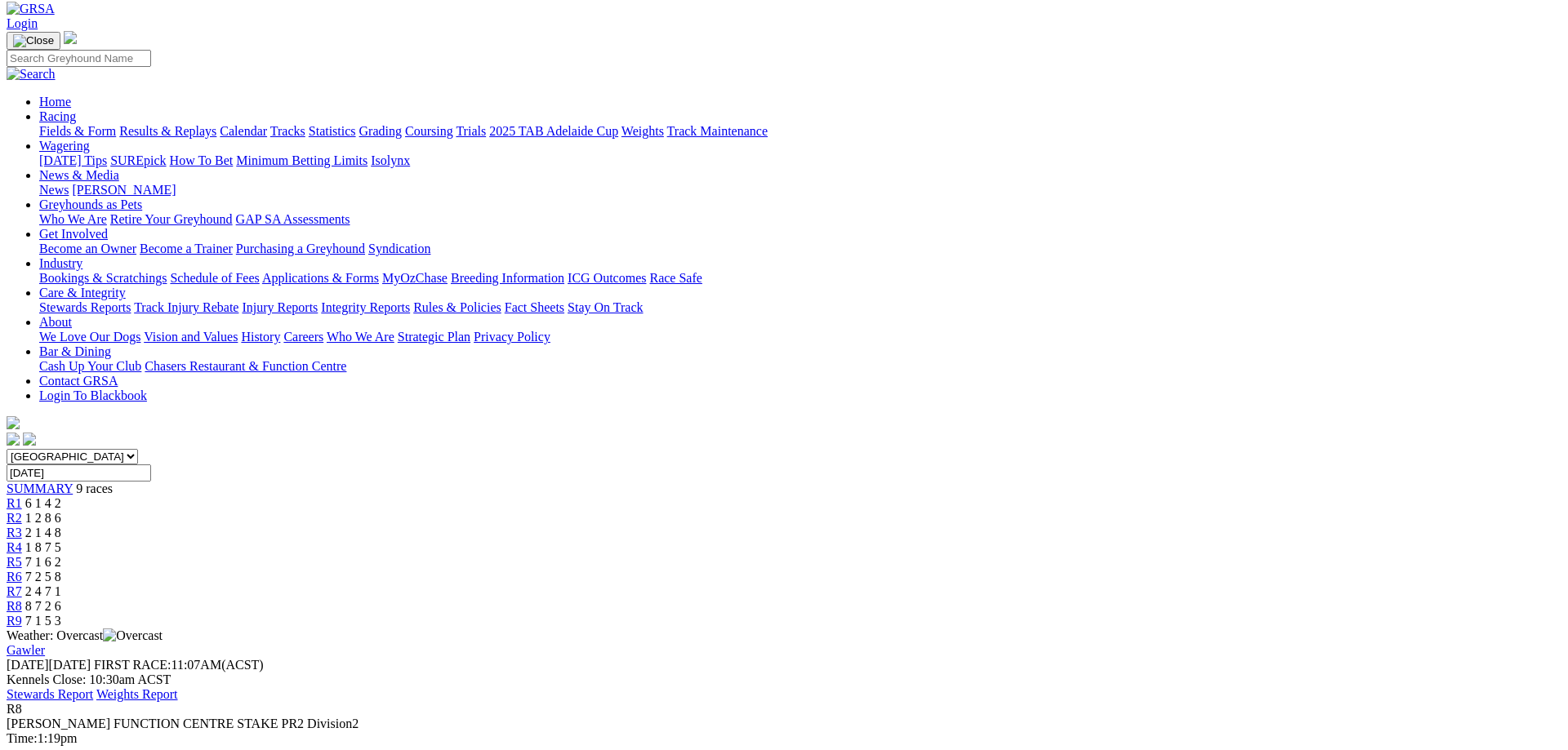
click at [1253, 614] on div "R9 7 1 5 3" at bounding box center [784, 621] width 1555 height 15
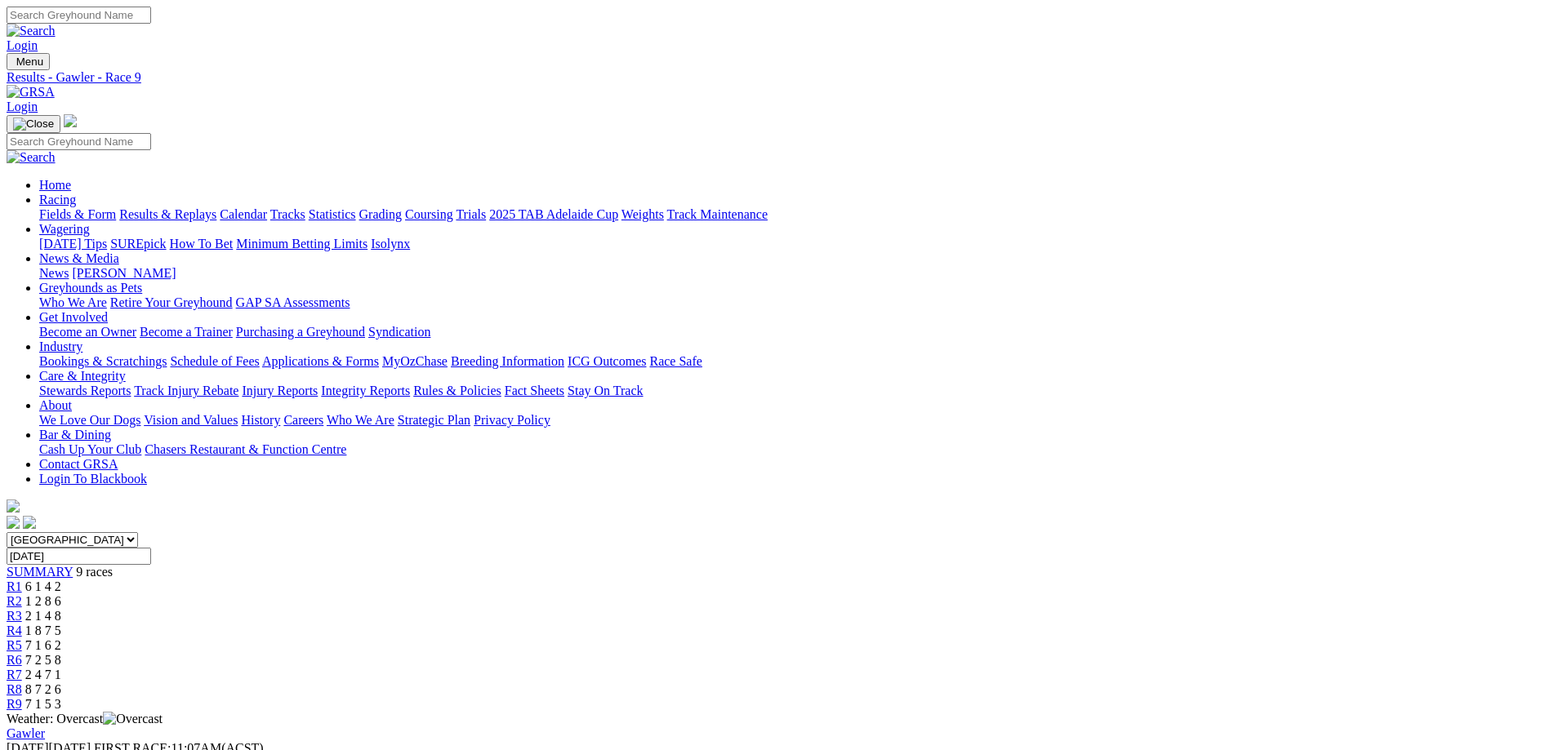
click at [116, 207] on link "Fields & Form" at bounding box center [77, 214] width 77 height 14
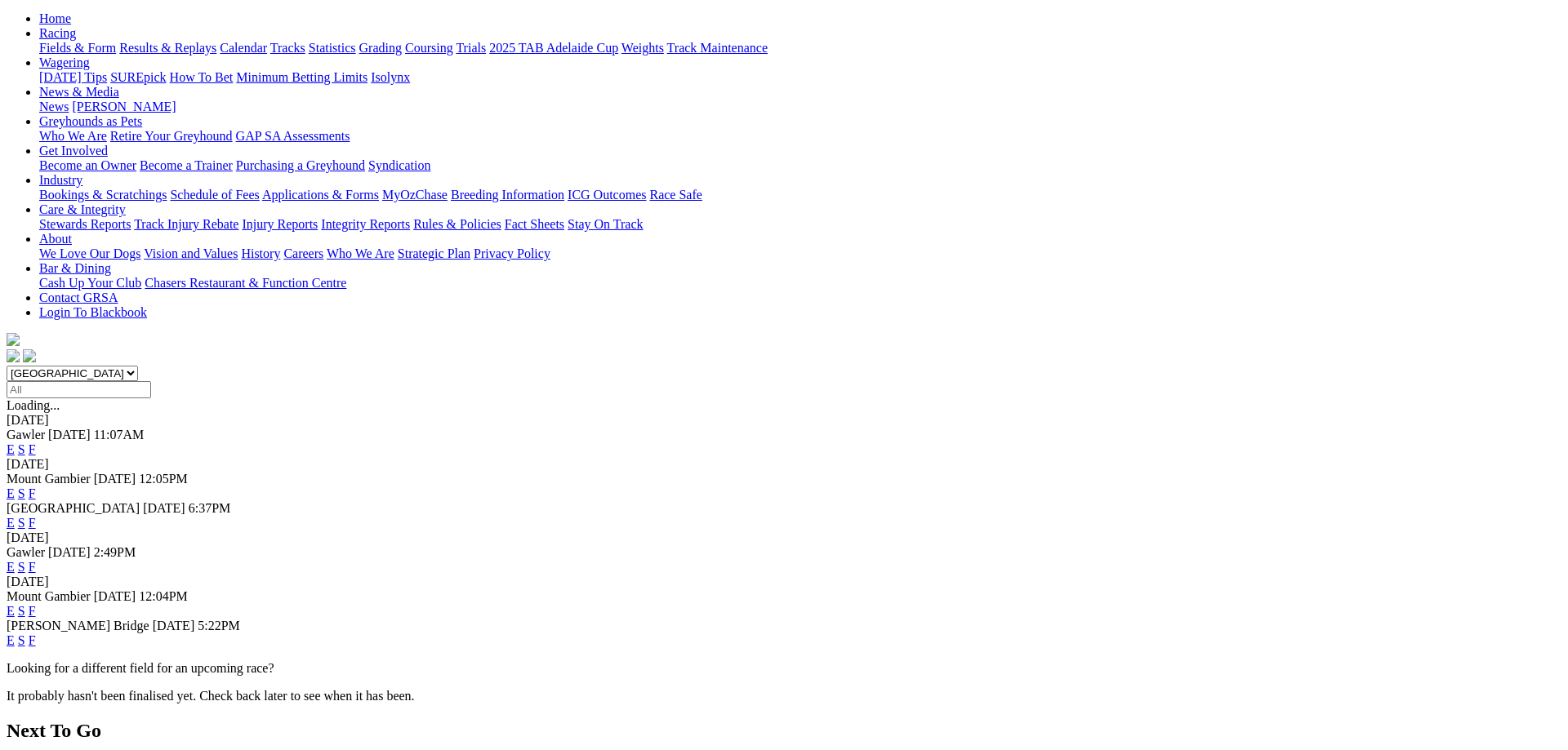
scroll to position [250, 0]
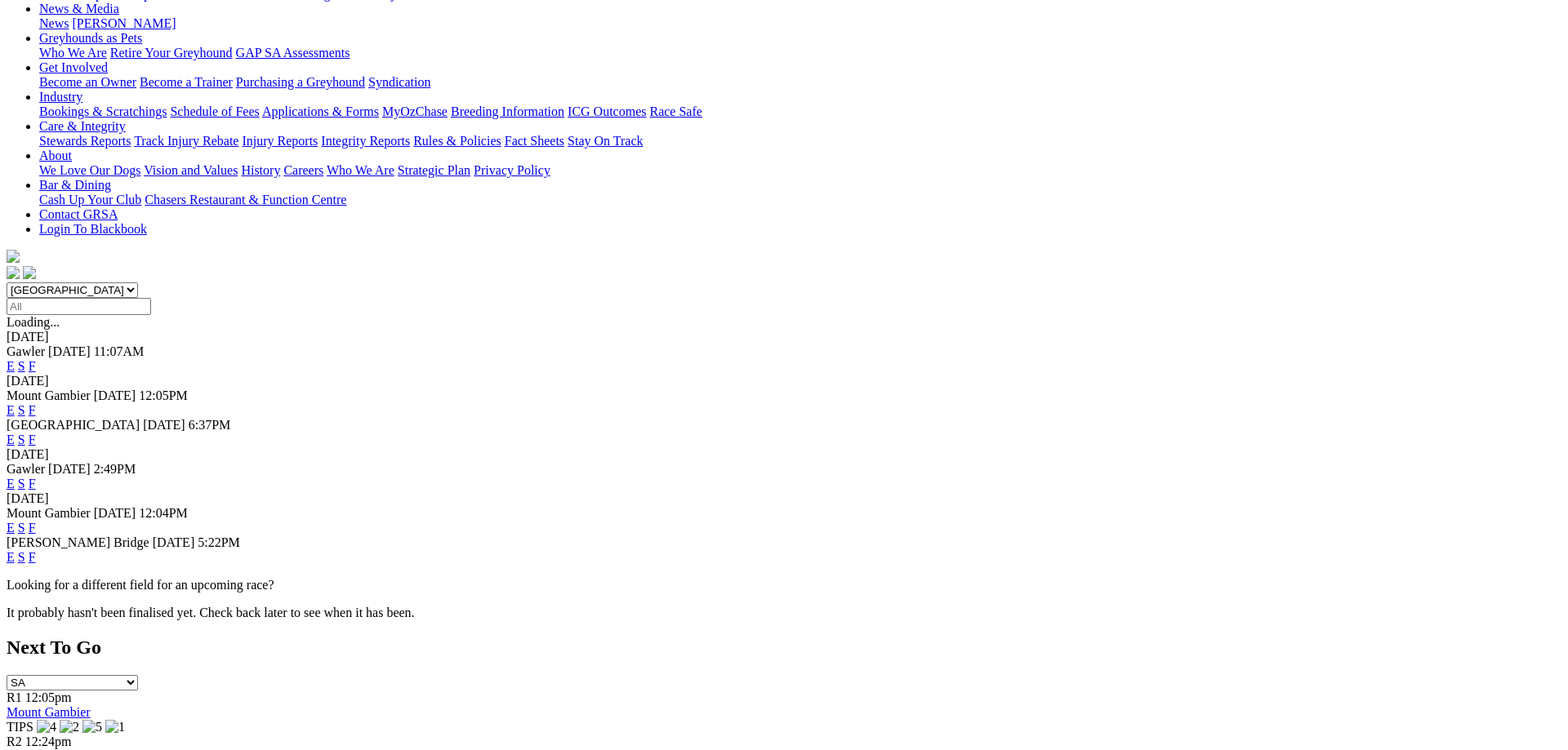
click at [36, 550] on link "F" at bounding box center [32, 557] width 7 height 14
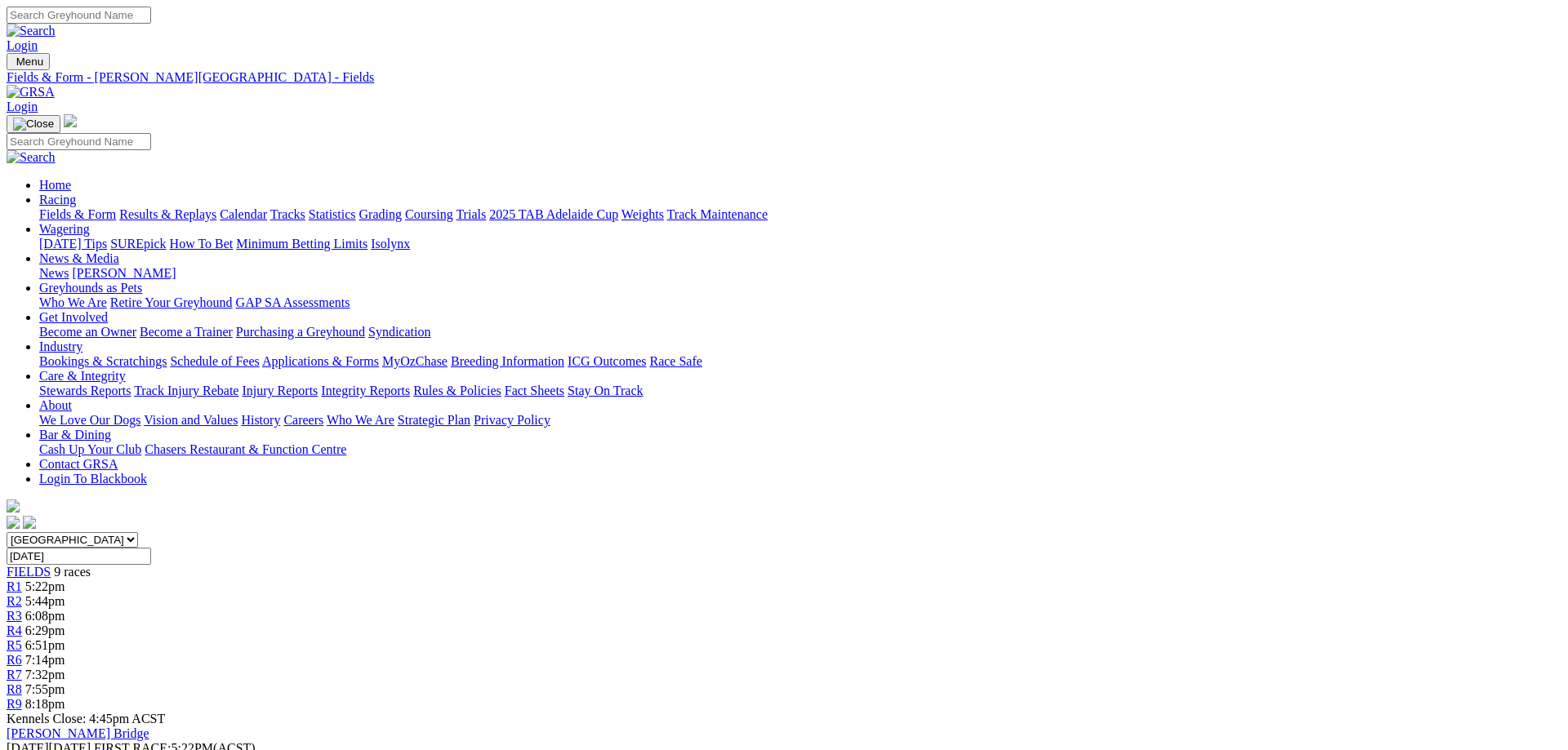
click at [116, 207] on link "Fields & Form" at bounding box center [77, 214] width 77 height 14
